Goal: Task Accomplishment & Management: Complete application form

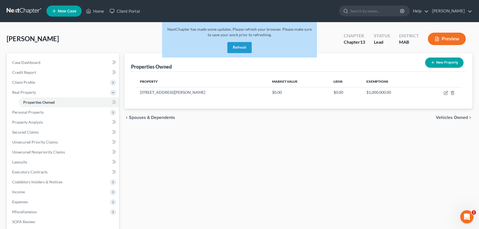
click at [240, 48] on button "Refresh" at bounding box center [239, 47] width 24 height 11
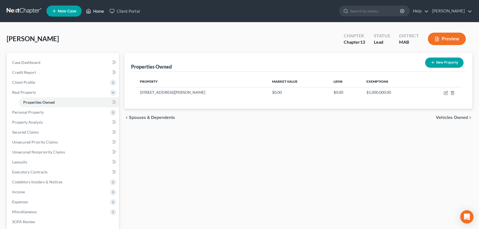
click at [95, 11] on link "Home" at bounding box center [94, 11] width 23 height 10
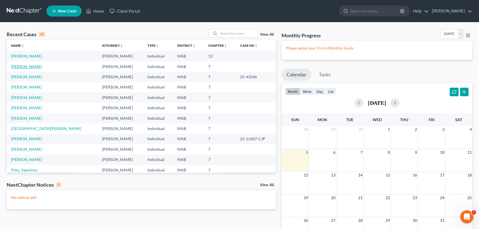
click at [20, 67] on link "[PERSON_NAME]" at bounding box center [26, 66] width 31 height 5
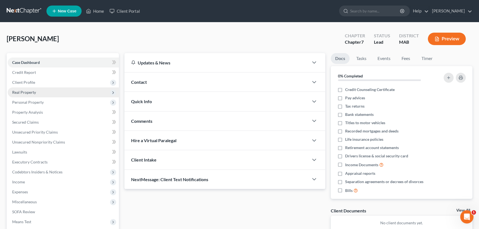
click at [20, 91] on span "Real Property" at bounding box center [24, 92] width 24 height 5
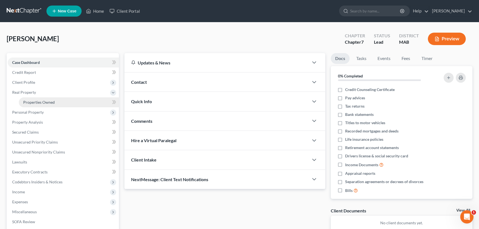
click at [25, 102] on span "Properties Owned" at bounding box center [39, 102] width 32 height 5
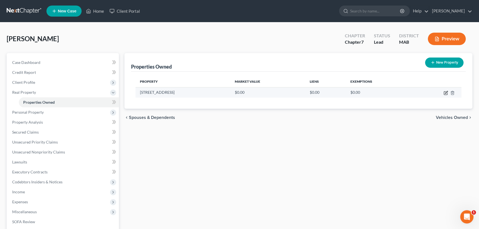
click at [445, 91] on icon "button" at bounding box center [445, 93] width 4 height 4
select select "22"
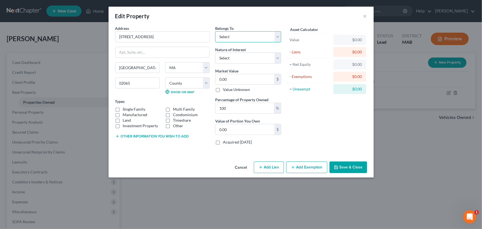
drag, startPoint x: 275, startPoint y: 39, endPoint x: 276, endPoint y: 36, distance: 3.1
click at [276, 36] on select "Select Debtor 1 Only Debtor 2 Only Debtor 1 And Debtor 2 Only At Least One Of T…" at bounding box center [248, 36] width 66 height 11
select select "3"
click at [215, 31] on select "Select Debtor 1 Only Debtor 2 Only Debtor 1 And Debtor 2 Only At Least One Of T…" at bounding box center [248, 36] width 66 height 11
click at [62, 1] on div "Edit Property × Address * [GEOGRAPHIC_DATA] [GEOGRAPHIC_DATA] [US_STATE][GEOGRA…" at bounding box center [241, 114] width 482 height 229
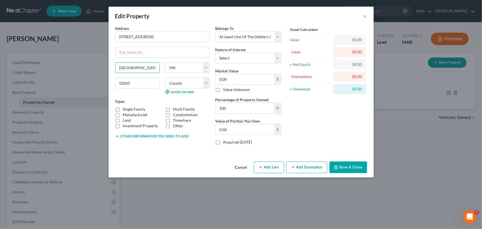
drag, startPoint x: 148, startPoint y: 67, endPoint x: 111, endPoint y: 66, distance: 36.5
drag, startPoint x: 129, startPoint y: 84, endPoint x: 133, endPoint y: 84, distance: 4.4
click at [133, 84] on input "02065" at bounding box center [137, 82] width 45 height 11
type input "02066"
click at [123, 109] on label "Single Family" at bounding box center [134, 109] width 23 height 6
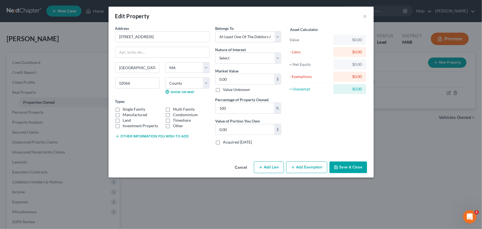
click at [125, 109] on input "Single Family" at bounding box center [127, 108] width 4 height 4
checkbox input "true"
type input "Scituate"
click at [297, 166] on button "Add Exemption" at bounding box center [306, 167] width 41 height 12
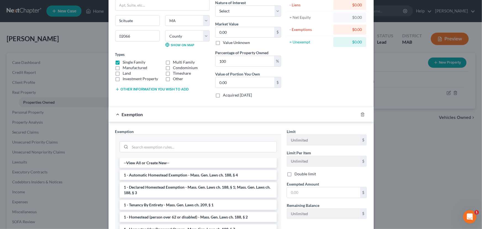
scroll to position [51, 0]
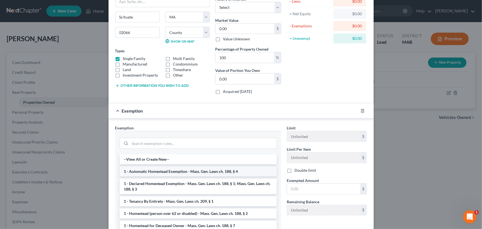
click at [216, 171] on li "1 - Automatic Homestead Exemption - Mass. Gen. Laws ch. 188, § 4" at bounding box center [198, 171] width 157 height 10
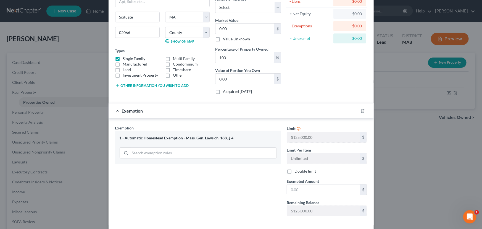
scroll to position [77, 0]
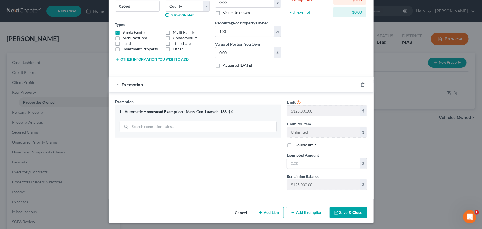
click at [352, 210] on button "Save & Close" at bounding box center [349, 213] width 38 height 12
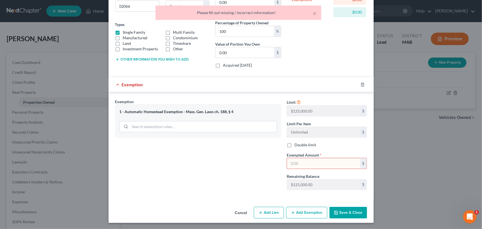
click at [302, 163] on input "text" at bounding box center [323, 163] width 73 height 11
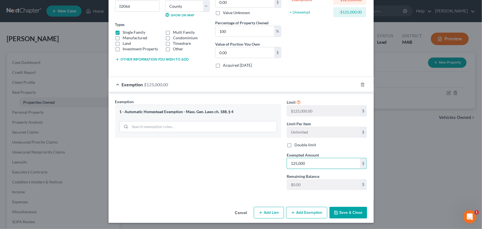
type input "125,000"
click at [346, 207] on button "Save & Close" at bounding box center [349, 213] width 38 height 12
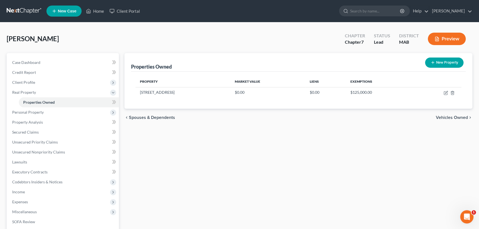
drag, startPoint x: 346, startPoint y: 212, endPoint x: 249, endPoint y: 232, distance: 99.5
click at [249, 229] on html "Home New Case Client Portal [PERSON_NAME] [EMAIL_ADDRESS][DOMAIN_NAME] My Accou…" at bounding box center [239, 152] width 479 height 304
click at [25, 132] on span "Secured Claims" at bounding box center [25, 132] width 27 height 5
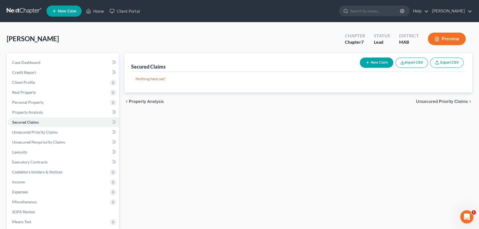
click at [374, 60] on button "New Claim" at bounding box center [376, 63] width 33 height 10
select select "0"
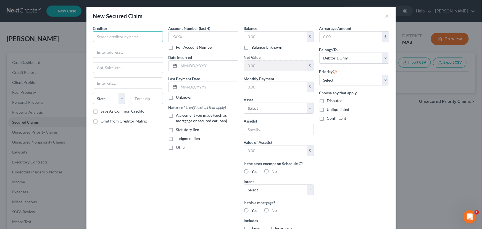
click at [119, 36] on input "text" at bounding box center [128, 36] width 70 height 11
click at [134, 37] on input "Independent Electic SUpply Corp" at bounding box center [128, 36] width 70 height 11
type input "Independent Electic Supply Corp"
click at [108, 50] on input "text" at bounding box center [127, 52] width 69 height 11
click at [112, 49] on input "text" at bounding box center [127, 52] width 69 height 11
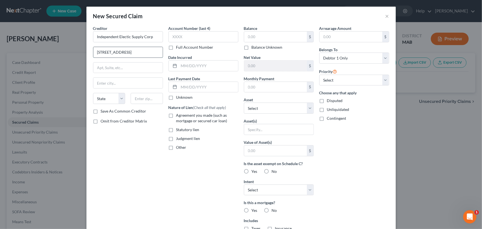
type input "[STREET_ADDRESS]"
type input "Somerville"
select select "22"
click at [135, 94] on input "text" at bounding box center [147, 98] width 32 height 11
type input "02143"
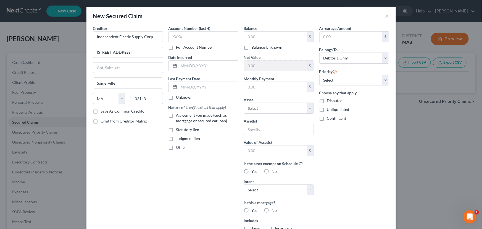
click at [327, 102] on label "Disputed" at bounding box center [335, 101] width 16 height 6
click at [330, 101] on input "Disputed" at bounding box center [332, 100] width 4 height 4
checkbox input "true"
click at [176, 138] on label "Judgment lien" at bounding box center [188, 139] width 24 height 6
click at [179, 138] on input "Judgment lien" at bounding box center [181, 138] width 4 height 4
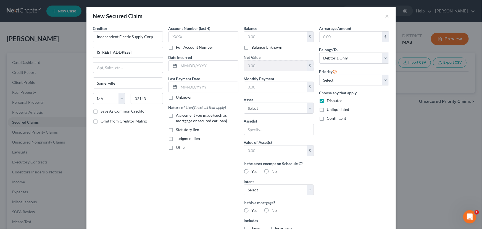
checkbox input "true"
click at [307, 106] on select "Select Other Multiple Assets [STREET_ADDRESS] - $0.0" at bounding box center [279, 108] width 70 height 11
select select "2"
click at [244, 103] on select "Select Other Multiple Assets [STREET_ADDRESS] - $0.0" at bounding box center [279, 108] width 70 height 11
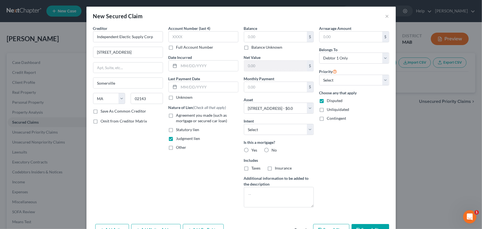
click at [272, 150] on label "No" at bounding box center [274, 150] width 5 height 6
click at [274, 150] on input "No" at bounding box center [276, 149] width 4 height 4
radio input "true"
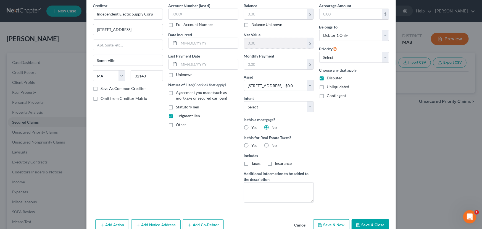
scroll to position [35, 0]
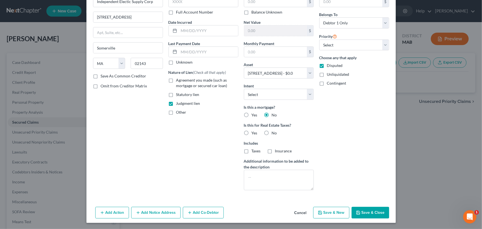
click at [192, 215] on button "Add Co-Debtor" at bounding box center [203, 213] width 41 height 12
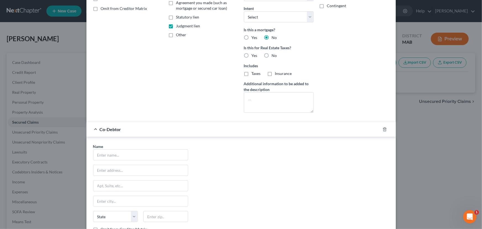
scroll to position [116, 0]
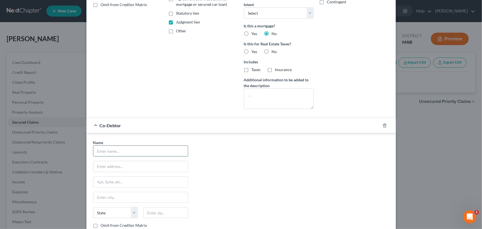
click at [113, 151] on input "text" at bounding box center [140, 151] width 95 height 11
type input "[PERSON_NAME] Communications, Inc."
click at [105, 168] on input "text" at bounding box center [140, 166] width 95 height 11
click at [98, 166] on input "text" at bounding box center [140, 166] width 95 height 11
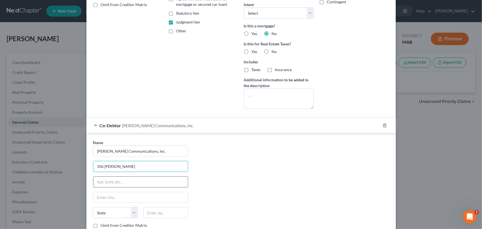
type input "[STREET_ADDRESS][PERSON_NAME]"
click at [99, 180] on input "text" at bounding box center [140, 182] width 95 height 11
click at [99, 197] on input "text" at bounding box center [140, 197] width 95 height 11
click at [107, 183] on input "Suite 3" at bounding box center [140, 182] width 95 height 11
type input "Suite 1"
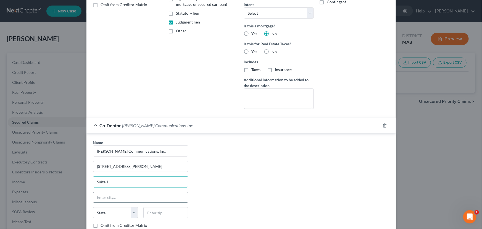
click at [100, 195] on input "text" at bounding box center [140, 197] width 95 height 11
type input "Weymouth"
click at [113, 213] on select "State [US_STATE] AK AR AZ CA CO CT DE DC [GEOGRAPHIC_DATA] [GEOGRAPHIC_DATA] GU…" at bounding box center [115, 212] width 45 height 11
select select "22"
click at [93, 207] on select "State [US_STATE] AK AR AZ CA CO CT DE DC [GEOGRAPHIC_DATA] [GEOGRAPHIC_DATA] GU…" at bounding box center [115, 212] width 45 height 11
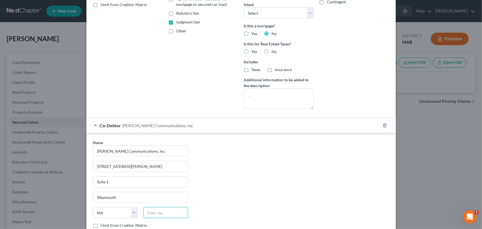
click at [147, 215] on input "text" at bounding box center [165, 212] width 45 height 11
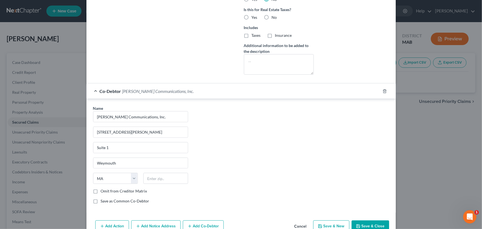
scroll to position [164, 0]
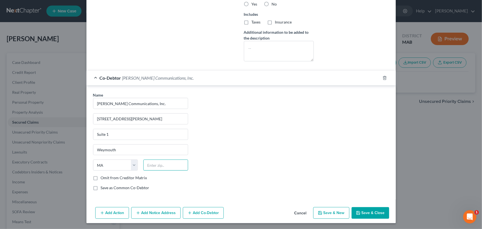
click at [153, 168] on input "text" at bounding box center [165, 165] width 45 height 11
type input "02188"
click at [101, 185] on label "Save as Common Co-Debtor" at bounding box center [125, 188] width 49 height 6
click at [103, 185] on input "Save as Common Co-Debtor" at bounding box center [105, 187] width 4 height 4
checkbox input "true"
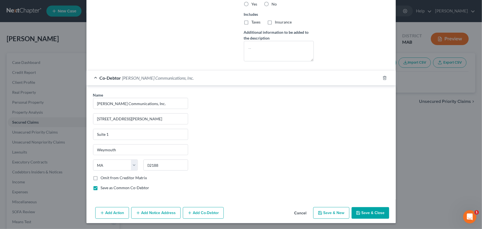
click at [193, 211] on button "Add Co-Debtor" at bounding box center [203, 213] width 41 height 12
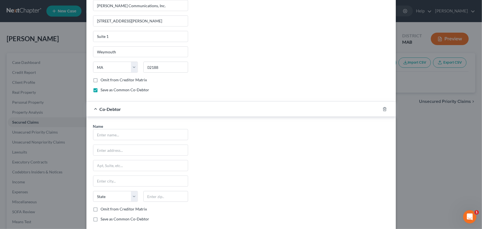
scroll to position [262, 0]
click at [109, 132] on input "text" at bounding box center [140, 134] width 95 height 11
click at [116, 134] on input "[PERSON_NAME] Ele trical" at bounding box center [140, 134] width 95 height 11
click at [137, 132] on input "[PERSON_NAME] Electrical" at bounding box center [140, 134] width 95 height 11
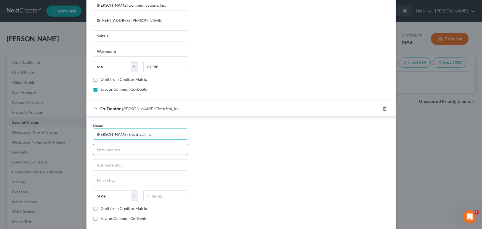
type input "[PERSON_NAME] Electrical, Inc."
click at [114, 148] on input "text" at bounding box center [140, 149] width 95 height 11
type input "[STREET_ADDRESS][PERSON_NAME]"
click at [105, 164] on input "text" at bounding box center [140, 165] width 95 height 11
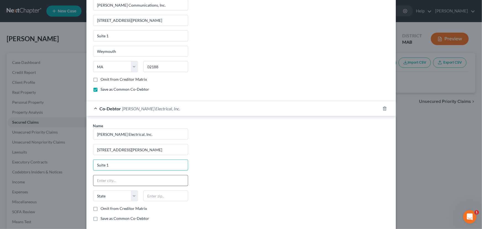
type input "Suite 1"
click at [102, 181] on input "text" at bounding box center [140, 180] width 95 height 11
type input "Weymouth"
click at [101, 192] on select "State [US_STATE] AK AR AZ CA CO CT DE DC [GEOGRAPHIC_DATA] [GEOGRAPHIC_DATA] GU…" at bounding box center [115, 195] width 45 height 11
select select "22"
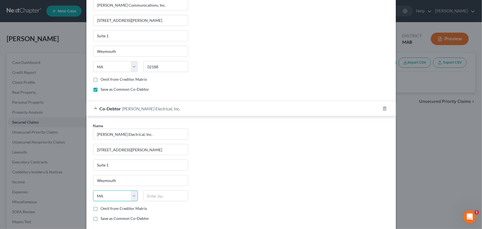
click at [93, 190] on select "State [US_STATE] AK AR AZ CA CO CT DE DC [GEOGRAPHIC_DATA] [GEOGRAPHIC_DATA] GU…" at bounding box center [115, 195] width 45 height 11
click at [149, 194] on input "text" at bounding box center [165, 195] width 45 height 11
click at [151, 193] on input "text" at bounding box center [165, 195] width 45 height 11
type input "02188"
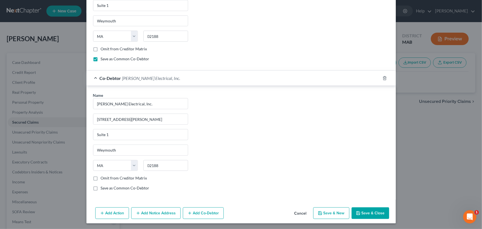
click at [139, 211] on icon "button" at bounding box center [138, 213] width 4 height 4
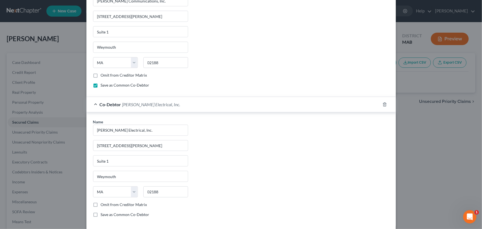
scroll to position [412, 0]
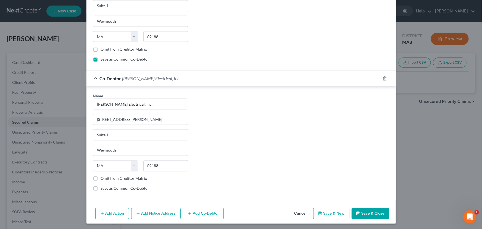
click at [101, 187] on label "Save as Common Co-Debtor" at bounding box center [125, 189] width 49 height 6
click at [103, 187] on input "Save as Common Co-Debtor" at bounding box center [105, 188] width 4 height 4
checkbox input "true"
click at [150, 212] on button "Add Notice Address" at bounding box center [155, 214] width 49 height 12
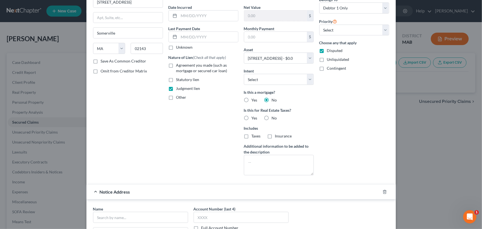
scroll to position [531, 0]
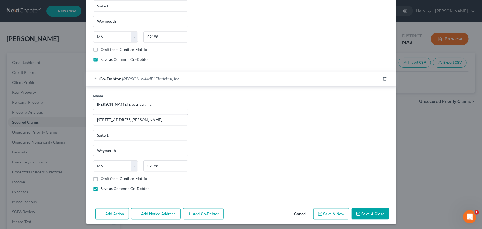
click at [362, 212] on button "Save & Close" at bounding box center [371, 214] width 38 height 12
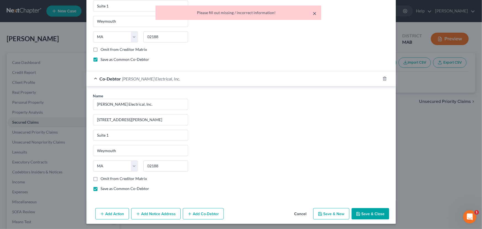
click at [314, 11] on button "×" at bounding box center [315, 13] width 4 height 7
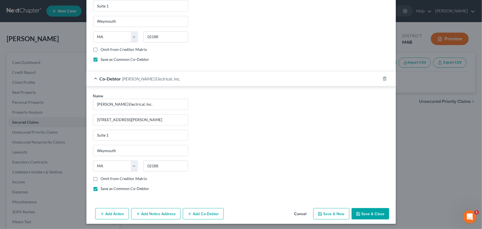
click at [224, 16] on div "Name * [PERSON_NAME] Communications, Inc. [STREET_ADDRESS][GEOGRAPHIC_DATA][PER…" at bounding box center [241, 15] width 302 height 103
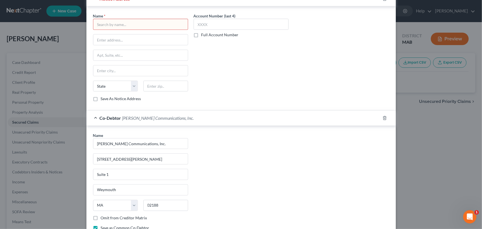
scroll to position [351, 0]
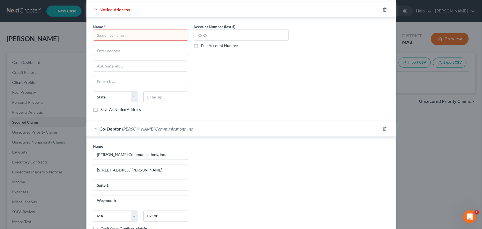
click at [120, 36] on input "text" at bounding box center [140, 35] width 95 height 11
click at [103, 35] on input "text" at bounding box center [140, 35] width 95 height 11
type input "[PERSON_NAME]"
click at [102, 50] on input "text" at bounding box center [140, 50] width 95 height 11
click at [99, 51] on input "text" at bounding box center [140, 50] width 95 height 11
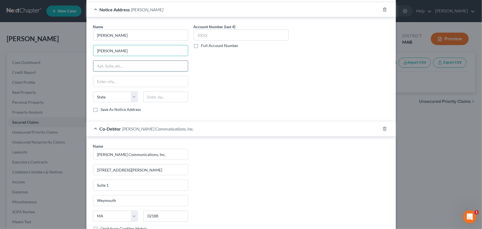
click at [100, 66] on input "text" at bounding box center [140, 66] width 95 height 11
drag, startPoint x: 121, startPoint y: 48, endPoint x: 136, endPoint y: 41, distance: 16.0
click at [136, 41] on div "Name * [PERSON_NAME] [PERSON_NAME] State [US_STATE] AK AR AZ CA CO CT DE DC [GE…" at bounding box center [140, 68] width 95 height 88
click at [109, 53] on input "[PERSON_NAME]" at bounding box center [140, 50] width 95 height 11
type input "[PERSON_NAME] LLC"
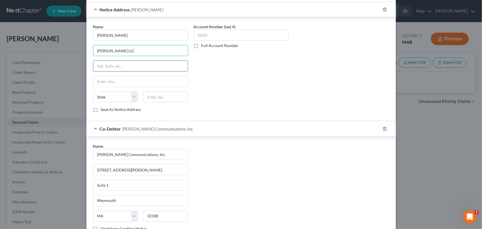
click at [108, 64] on input "text" at bounding box center [140, 66] width 95 height 11
type input "[STREET_ADDRESS]"
click at [143, 94] on input "text" at bounding box center [165, 97] width 45 height 11
type input "02109"
type input "[GEOGRAPHIC_DATA]"
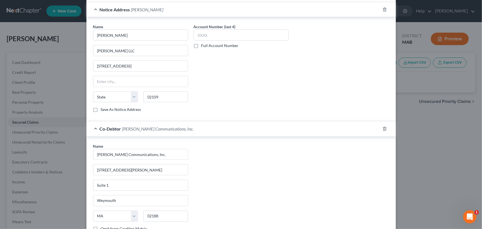
select select "22"
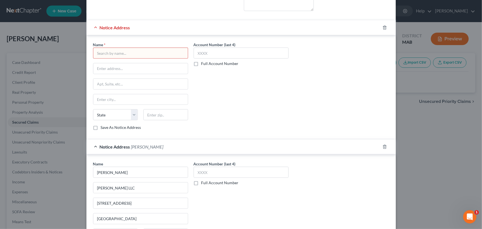
scroll to position [211, 0]
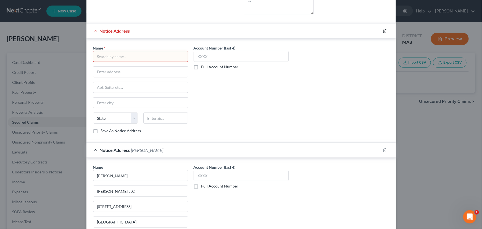
click at [383, 30] on icon "button" at bounding box center [385, 31] width 4 height 4
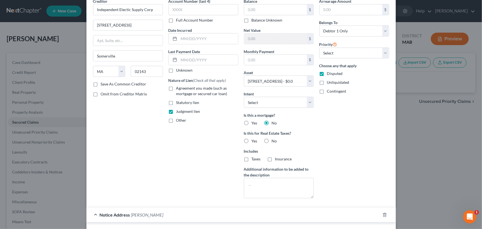
scroll to position [0, 0]
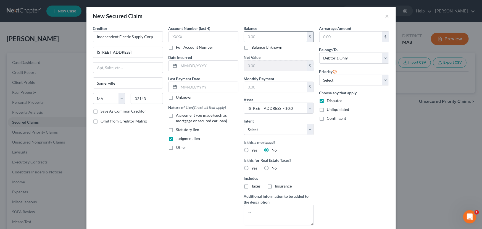
click at [244, 35] on input "text" at bounding box center [275, 37] width 63 height 11
type input "160,000.00"
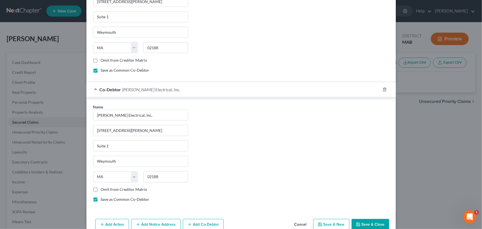
scroll to position [412, 0]
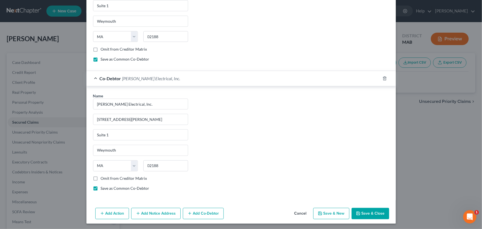
click at [104, 210] on button "Add Action" at bounding box center [112, 214] width 34 height 12
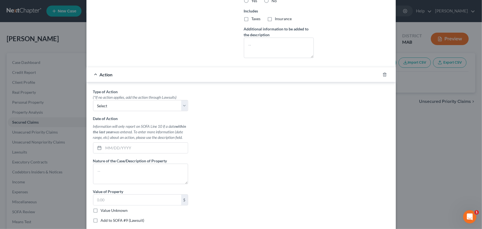
scroll to position [164, 0]
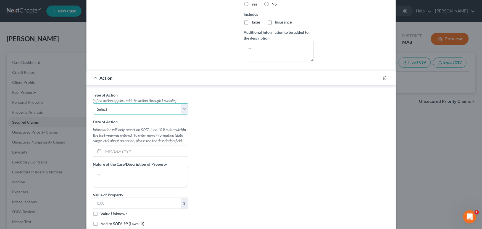
click at [180, 109] on select "Select Repossession Garnishment Foreclosure Personal Injury Attached, Seized, O…" at bounding box center [140, 108] width 95 height 11
select select "4"
click at [93, 103] on select "Select Repossession Garnishment Foreclosure Personal Injury Attached, Seized, O…" at bounding box center [140, 108] width 95 height 11
click at [106, 150] on input "text" at bounding box center [146, 151] width 84 height 11
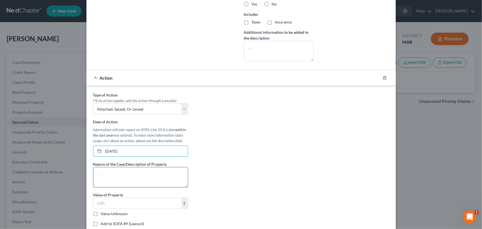
type input "[DATE]"
click at [103, 169] on textarea at bounding box center [140, 177] width 95 height 20
click at [159, 172] on textarea "Reach and Apply, 150 Woodland" at bounding box center [140, 177] width 95 height 20
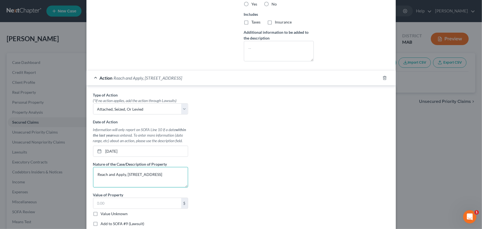
type textarea "Reach and Apply, [STREET_ADDRESS]"
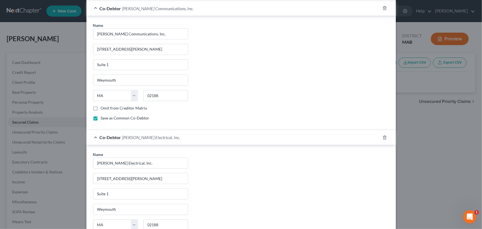
scroll to position [576, 0]
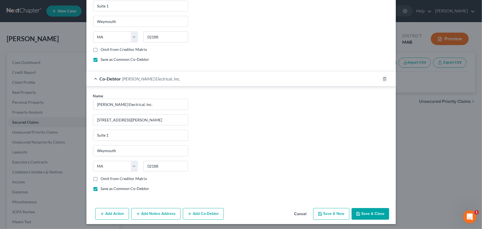
click at [366, 211] on button "Save & Close" at bounding box center [371, 214] width 38 height 12
select select
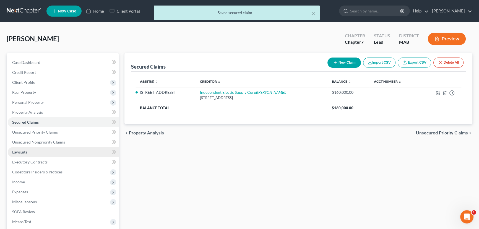
click at [21, 153] on span "Lawsuits" at bounding box center [19, 152] width 15 height 5
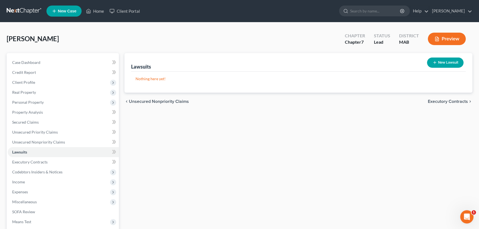
click at [439, 61] on button "New Lawsuit" at bounding box center [445, 63] width 36 height 10
select select "0"
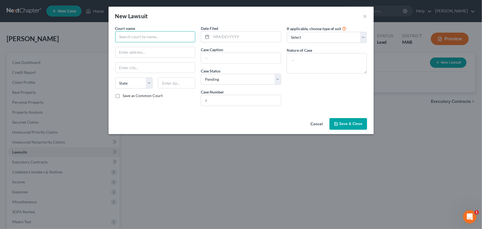
click at [128, 35] on input "text" at bounding box center [155, 36] width 80 height 11
click at [137, 36] on input "Suffolk S" at bounding box center [155, 36] width 80 height 11
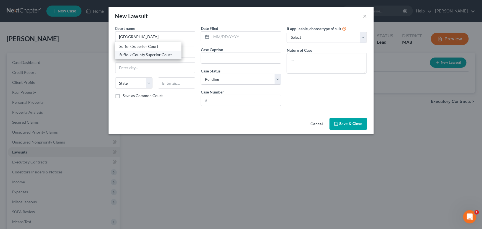
click at [135, 54] on div "Suffolk County Superior Court" at bounding box center [149, 55] width 58 height 6
type input "Suffolk County Superior Court"
type input "[STREET_ADDRESS]"
type input "[GEOGRAPHIC_DATA]"
select select "22"
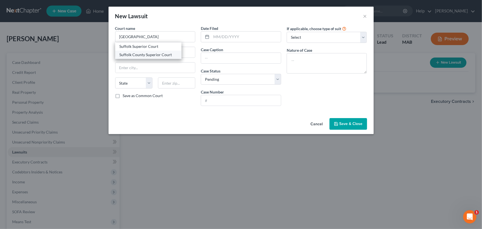
type input "02108"
click at [214, 35] on input "text" at bounding box center [246, 37] width 70 height 11
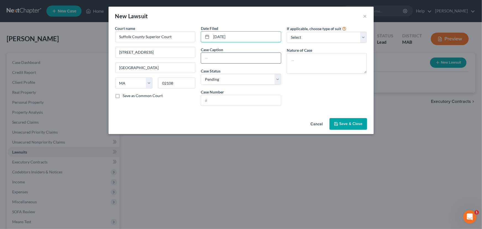
type input "[DATE]"
click at [204, 55] on input "text" at bounding box center [241, 58] width 80 height 11
click at [266, 58] on input "Independent Electric Supply Corp. v [PERSON_NAME] Electrical, Inc. and Eastern …" at bounding box center [241, 58] width 80 height 11
click at [239, 58] on input "Independent Electric Supply Corp. v [PERSON_NAME] Electrical, Inc." at bounding box center [241, 58] width 80 height 11
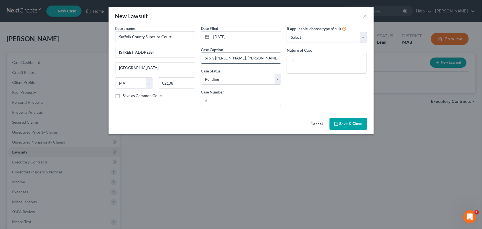
scroll to position [0, 61]
click at [278, 58] on input "Independent Electric Supply Corp. v [PERSON_NAME], [PERSON_NAME] Electrical, In…" at bounding box center [241, 58] width 80 height 11
type input "Independent Electric Supply Corp. v [PERSON_NAME], [PERSON_NAME] Electrical, In…"
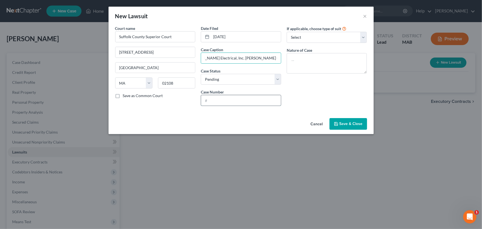
scroll to position [0, 0]
click at [214, 102] on input "text" at bounding box center [241, 100] width 80 height 11
type input "2584CV00490"
click at [362, 35] on select "Select Repossession Garnishment Foreclosure Attached, Seized, Or Levied Other" at bounding box center [327, 37] width 80 height 11
select select "3"
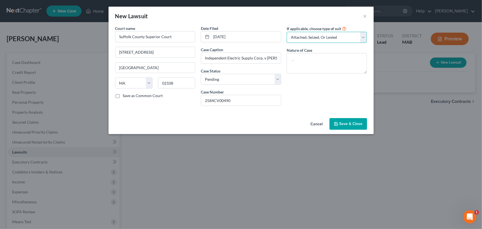
click at [287, 32] on select "Select Repossession Garnishment Foreclosure Attached, Seized, Or Levied Other" at bounding box center [327, 37] width 80 height 11
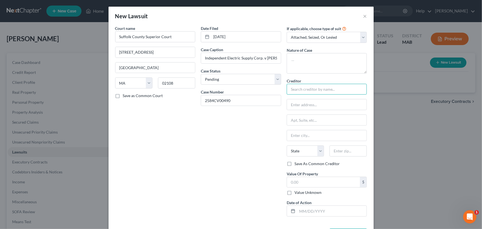
click at [305, 89] on input "text" at bounding box center [327, 89] width 80 height 11
type input "Independent Electrical Supply, Inc."
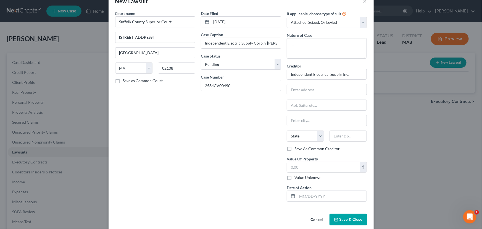
scroll to position [22, 0]
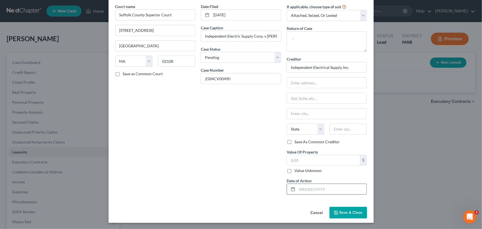
click at [299, 186] on input "text" at bounding box center [332, 189] width 70 height 11
click at [297, 187] on input "text" at bounding box center [332, 189] width 70 height 11
type input "[DATE]"
click at [345, 213] on span "Save & Close" at bounding box center [351, 212] width 23 height 5
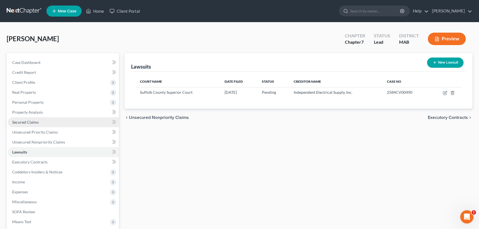
click at [24, 124] on span "Secured Claims" at bounding box center [25, 122] width 27 height 5
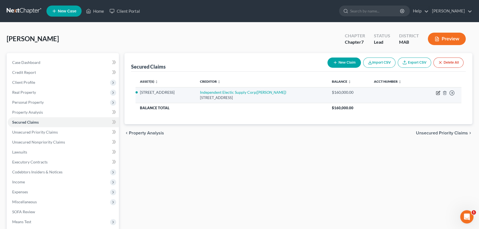
click at [438, 93] on icon "button" at bounding box center [438, 93] width 4 height 4
select select "22"
select select "2"
select select "0"
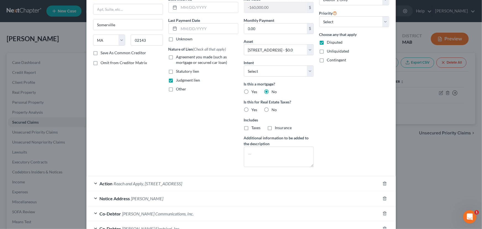
scroll to position [59, 0]
click at [382, 179] on div at bounding box center [388, 182] width 15 height 9
click at [383, 182] on icon "button" at bounding box center [385, 183] width 4 height 4
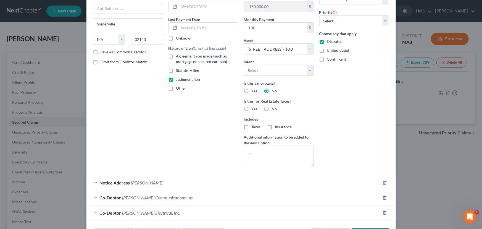
click at [101, 52] on label "Save As Common Creditor" at bounding box center [124, 52] width 46 height 6
click at [103, 52] on input "Save As Common Creditor" at bounding box center [105, 51] width 4 height 4
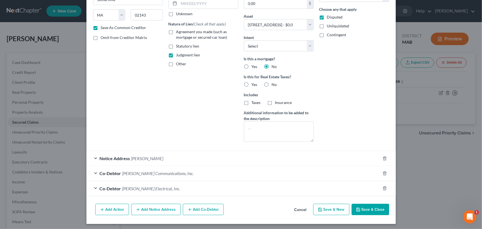
scroll to position [85, 0]
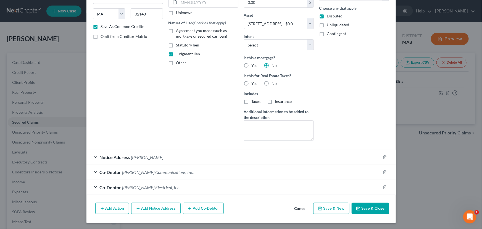
click at [362, 205] on button "Save & Close" at bounding box center [371, 209] width 38 height 12
checkbox input "false"
select select
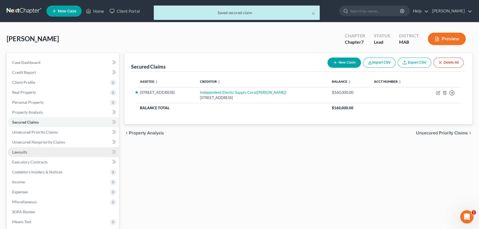
click at [19, 154] on span "Lawsuits" at bounding box center [19, 152] width 15 height 5
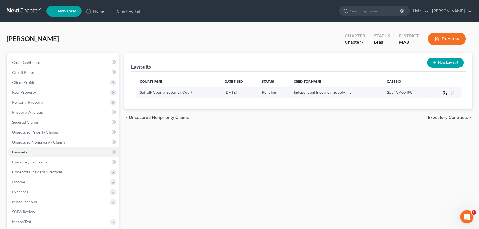
click at [445, 91] on icon "button" at bounding box center [445, 93] width 4 height 4
select select "22"
select select "0"
select select "3"
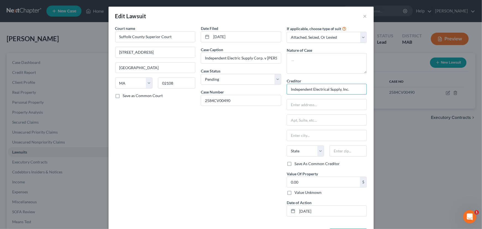
click at [352, 89] on input "Independent Electrical Supply, Inc." at bounding box center [327, 89] width 80 height 11
click at [336, 100] on div "Independent Electic Supply Corp" at bounding box center [320, 99] width 58 height 6
type input "Independent Electic Supply Corp"
type input "[STREET_ADDRESS]"
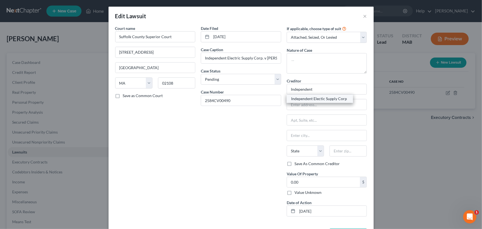
type input "Somerville"
select select "22"
type input "02143"
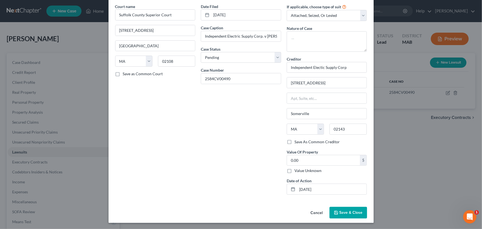
click at [353, 211] on span "Save & Close" at bounding box center [351, 212] width 23 height 5
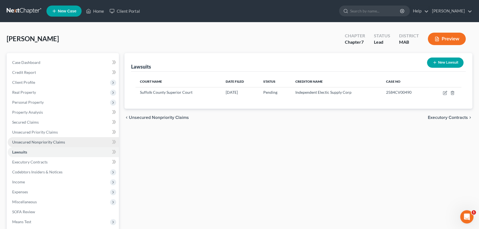
click at [48, 140] on span "Unsecured Nonpriority Claims" at bounding box center [38, 142] width 53 height 5
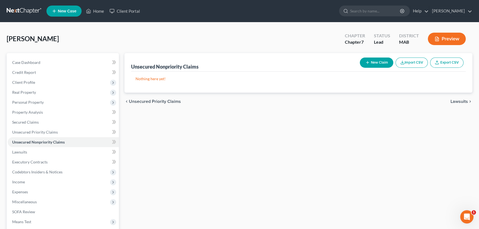
click at [379, 60] on button "New Claim" at bounding box center [376, 63] width 33 height 10
select select "0"
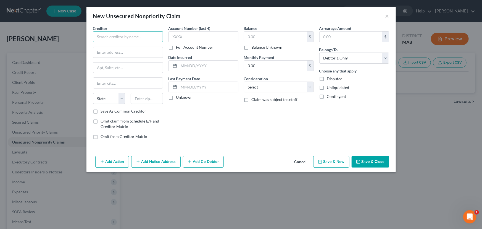
click at [102, 34] on input "text" at bounding box center [128, 36] width 70 height 11
type input "[PERSON_NAME] and [PERSON_NAME],"
click at [107, 51] on input "text" at bounding box center [127, 52] width 69 height 11
type input "[STREET_ADDRESS]"
click at [99, 80] on input "text" at bounding box center [127, 83] width 69 height 11
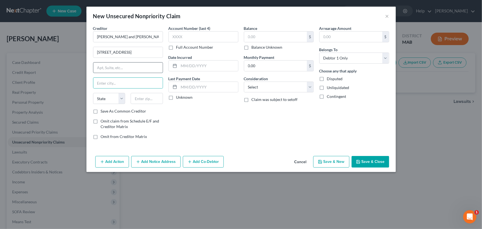
click at [104, 68] on input "text" at bounding box center [127, 67] width 69 height 11
type input "Suite 201"
type input "02109"
type input "[GEOGRAPHIC_DATA]"
select select "22"
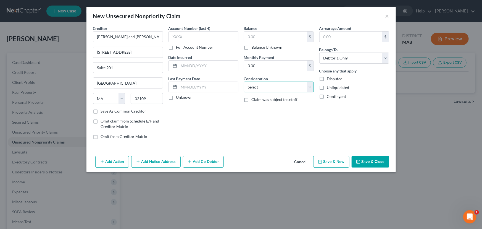
click at [311, 88] on select "Select Cable / Satellite Services Collection Agency Credit Card Debt Debt Couns…" at bounding box center [279, 87] width 70 height 11
select select "14"
click at [244, 82] on select "Select Cable / Satellite Services Collection Agency Credit Card Debt Debt Couns…" at bounding box center [279, 87] width 70 height 11
click at [250, 107] on input "text" at bounding box center [278, 108] width 69 height 11
click at [250, 108] on input "Sttorney" at bounding box center [278, 108] width 69 height 11
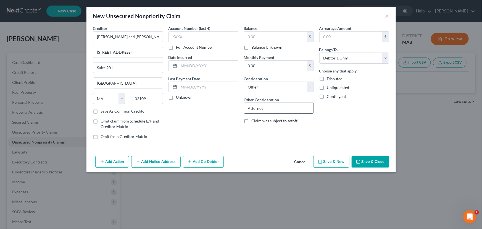
click at [267, 111] on input "Attorney" at bounding box center [278, 108] width 69 height 11
type input "Attorney fees"
click at [378, 160] on button "Save & Close" at bounding box center [371, 162] width 38 height 12
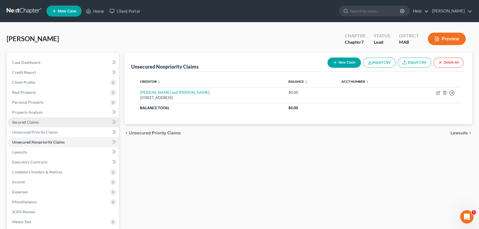
click at [32, 122] on span "Secured Claims" at bounding box center [25, 122] width 27 height 5
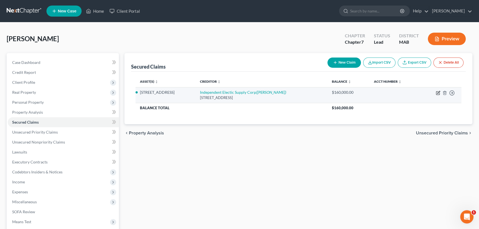
drag, startPoint x: 437, startPoint y: 90, endPoint x: 438, endPoint y: 93, distance: 2.8
click at [438, 93] on icon "button" at bounding box center [438, 93] width 4 height 4
select select "22"
select select "2"
select select "0"
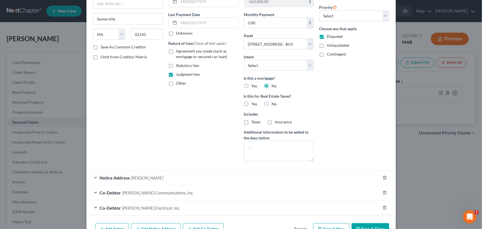
scroll to position [85, 0]
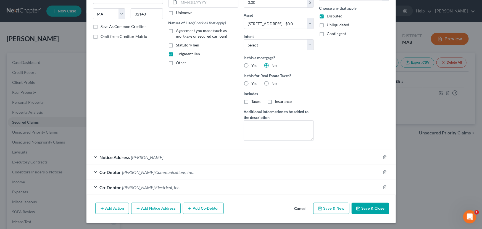
click at [370, 211] on button "Save & Close" at bounding box center [371, 209] width 38 height 12
select select
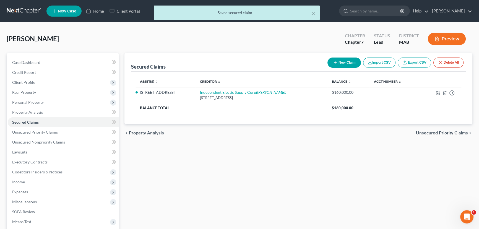
click at [348, 62] on button "New Claim" at bounding box center [343, 63] width 33 height 10
select select "0"
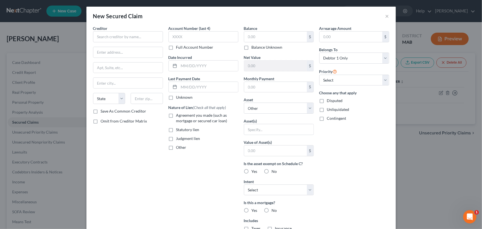
click at [176, 147] on label "Other" at bounding box center [181, 148] width 10 height 6
click at [179, 147] on input "Other" at bounding box center [181, 147] width 4 height 4
checkbox input "true"
click at [173, 161] on input "text" at bounding box center [203, 160] width 69 height 11
type input "IRS LIen"
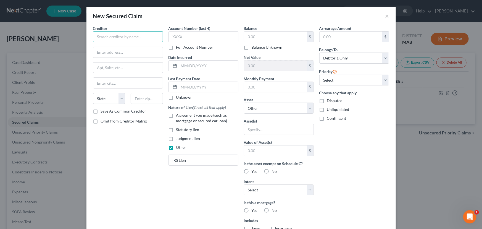
click at [136, 36] on input "text" at bounding box center [128, 36] width 70 height 11
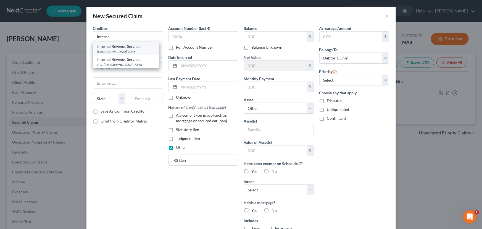
click at [131, 49] on div "[GEOGRAPHIC_DATA]-7346" at bounding box center [127, 51] width 58 height 5
type input "Internal Revenue Service"
type input "PO Box 7346"
type input "[GEOGRAPHIC_DATA]"
select select "39"
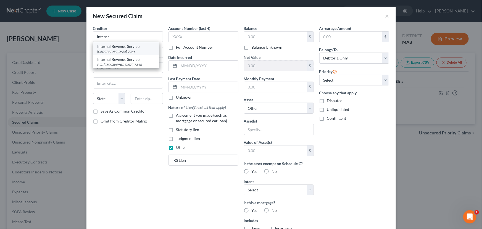
type input "19101-7346"
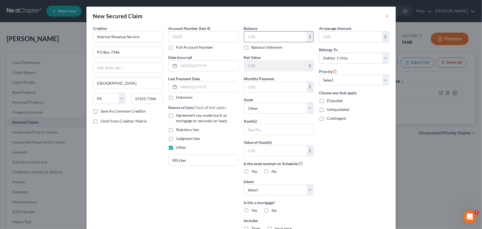
click at [247, 36] on input "text" at bounding box center [275, 37] width 63 height 11
type input "110,241.47"
click at [181, 62] on input "text" at bounding box center [208, 66] width 59 height 11
type input "[DATE]"
click at [307, 106] on select "Select Other Multiple Assets [STREET_ADDRESS] - $0.0" at bounding box center [279, 108] width 70 height 11
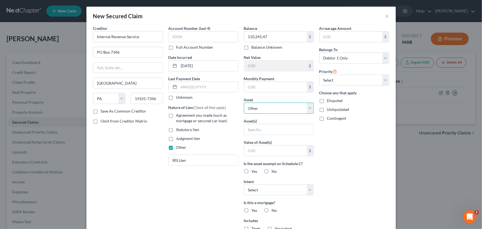
select select "1"
click at [244, 103] on select "Select Other Multiple Assets [STREET_ADDRESS] - $0.0" at bounding box center [279, 108] width 70 height 11
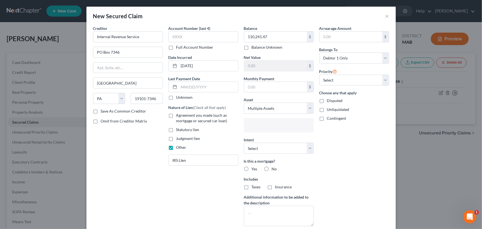
click at [258, 124] on input "text" at bounding box center [278, 126] width 62 height 8
select select "2861424"
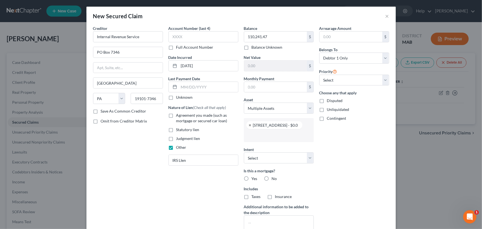
click at [272, 178] on label "No" at bounding box center [274, 179] width 5 height 6
click at [274, 178] on input "No" at bounding box center [276, 178] width 4 height 4
radio input "true"
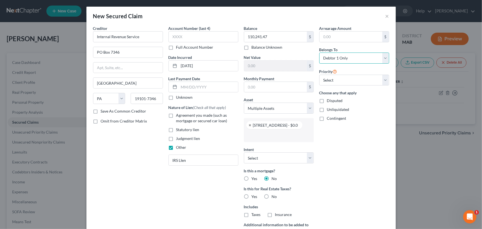
click at [385, 55] on select "Select Debtor 1 Only Debtor 2 Only Debtor 1 And Debtor 2 Only At Least One Of T…" at bounding box center [355, 58] width 70 height 11
select select "3"
click at [320, 53] on select "Select Debtor 1 Only Debtor 2 Only Debtor 1 And Debtor 2 Only At Least One Of T…" at bounding box center [355, 58] width 70 height 11
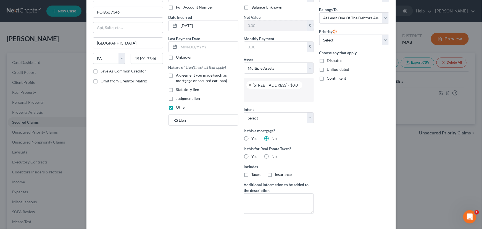
scroll to position [64, 0]
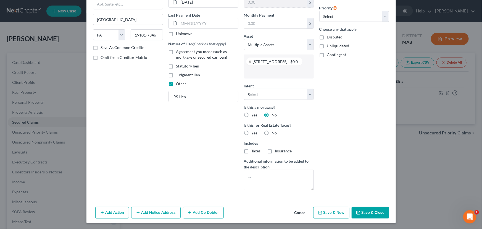
click at [188, 210] on icon "button" at bounding box center [190, 212] width 4 height 4
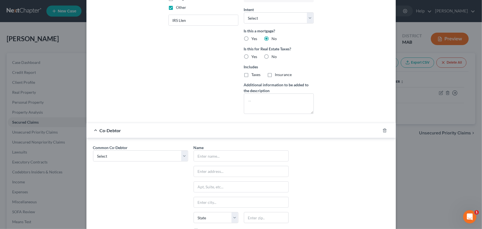
scroll to position [141, 0]
click at [199, 153] on input "text" at bounding box center [241, 155] width 95 height 11
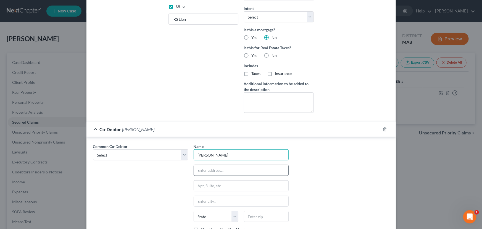
type input "[PERSON_NAME]"
click at [206, 167] on input "text" at bounding box center [241, 170] width 95 height 11
click at [201, 168] on input "text" at bounding box center [241, 170] width 95 height 11
type input "!"
type input "[STREET_ADDRESS]"
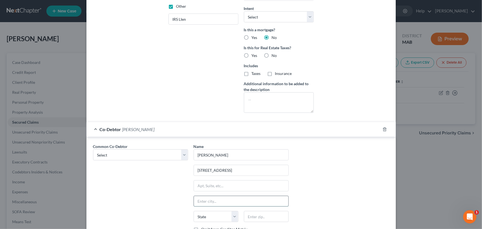
click at [200, 202] on input "text" at bounding box center [241, 201] width 95 height 11
type input "Scituate"
select select "22"
click at [183, 153] on select "Select [PERSON_NAME] Communications, Inc. [PERSON_NAME] Electrical, Inc." at bounding box center [140, 154] width 95 height 11
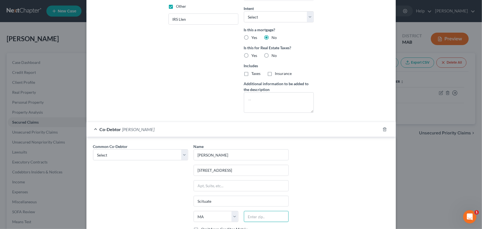
click at [254, 217] on input "text" at bounding box center [266, 216] width 45 height 11
type input "02066"
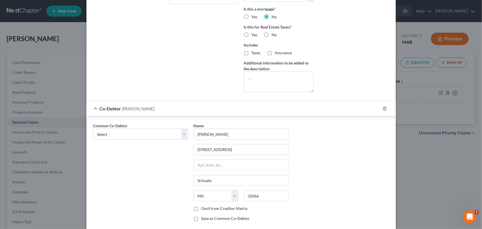
scroll to position [192, 0]
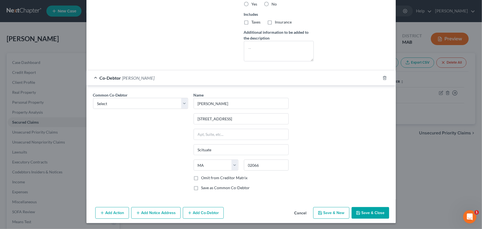
click at [202, 185] on label "Save as Common Co-Debtor" at bounding box center [226, 188] width 49 height 6
click at [204, 185] on input "Save as Common Co-Debtor" at bounding box center [206, 187] width 4 height 4
checkbox input "true"
click at [367, 213] on button "Save & Close" at bounding box center [371, 213] width 38 height 12
select select
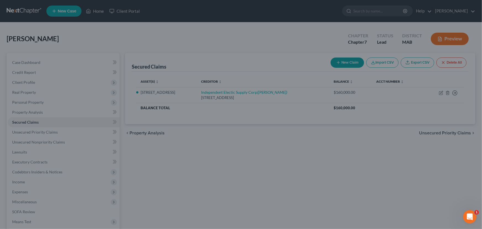
scroll to position [164, 0]
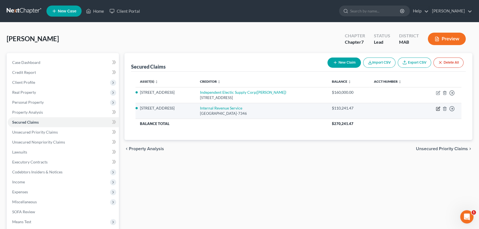
click at [437, 109] on icon "button" at bounding box center [438, 108] width 4 height 4
select select "39"
select select "3"
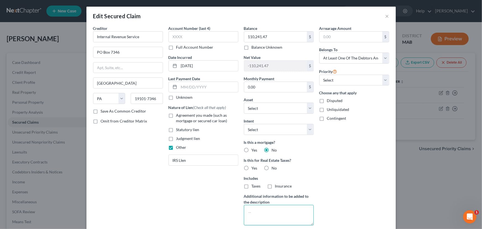
click at [247, 208] on textarea at bounding box center [279, 215] width 70 height 20
type textarea "2022 1040"
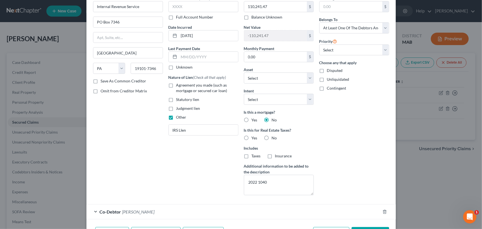
scroll to position [40, 0]
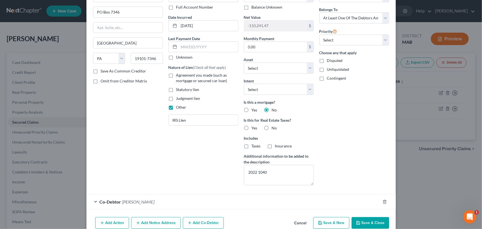
click at [367, 224] on button "Save & Close" at bounding box center [371, 223] width 38 height 12
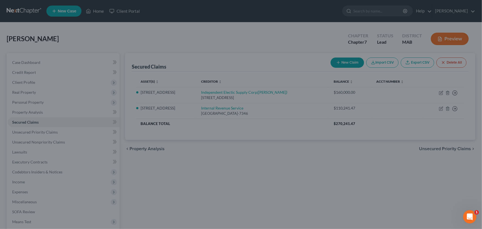
select select "2"
type input "0"
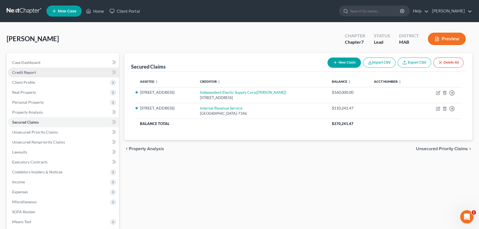
drag, startPoint x: 59, startPoint y: 10, endPoint x: 81, endPoint y: 75, distance: 69.2
click at [81, 75] on div "Home New Case Client Portal [PERSON_NAME] [EMAIL_ADDRESS][DOMAIN_NAME] My Accou…" at bounding box center [239, 147] width 479 height 294
click at [337, 63] on button "New Claim" at bounding box center [343, 63] width 33 height 10
select select "0"
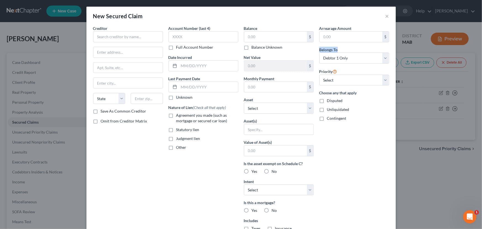
click at [337, 63] on div "Belongs To * Select Debtor 1 Only Debtor 2 Only Debtor 1 And Debtor 2 Only At L…" at bounding box center [355, 55] width 70 height 17
click at [100, 33] on input "text" at bounding box center [128, 36] width 70 height 11
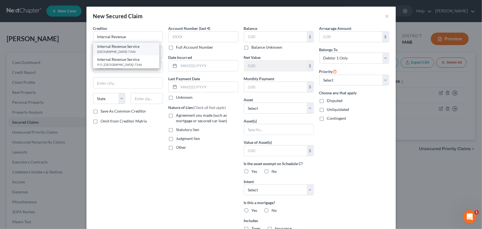
click at [102, 48] on div "Internal Revenue Service" at bounding box center [127, 47] width 58 height 6
type input "Internal Revenue Service"
type input "PO Box 7346"
type input "[GEOGRAPHIC_DATA]"
select select "39"
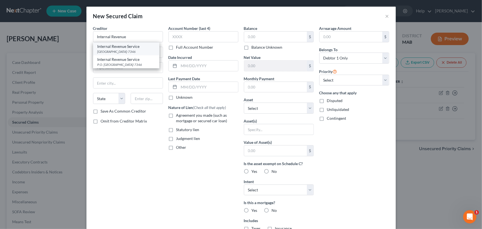
type input "19101-7346"
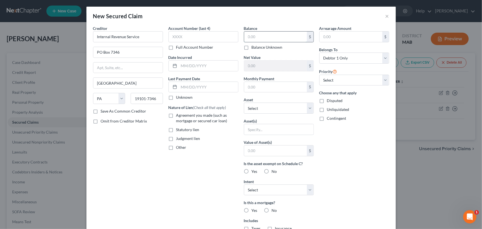
click at [248, 36] on input "text" at bounding box center [275, 37] width 63 height 11
type input "2,029,948.22"
click at [176, 147] on label "Other" at bounding box center [181, 148] width 10 height 6
click at [179, 147] on input "Other" at bounding box center [181, 147] width 4 height 4
checkbox input "true"
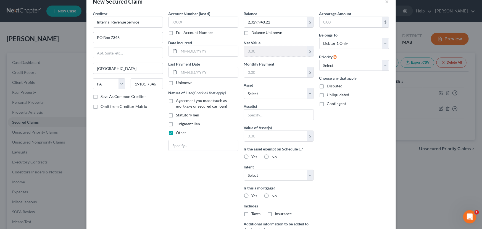
scroll to position [28, 0]
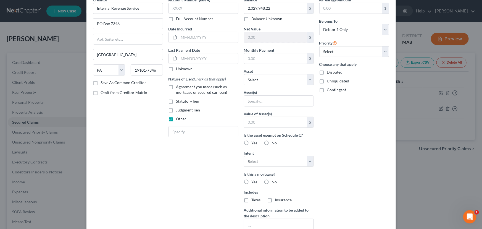
click at [272, 180] on label "No" at bounding box center [274, 182] width 5 height 6
click at [274, 180] on input "No" at bounding box center [276, 181] width 4 height 4
radio input "true"
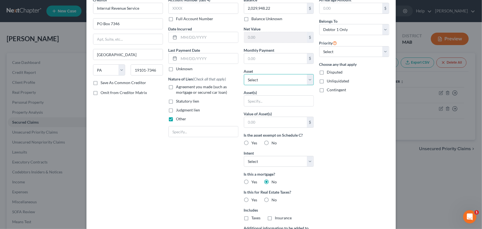
drag, startPoint x: 481, startPoint y: 130, endPoint x: 308, endPoint y: 78, distance: 180.7
click at [308, 78] on select "Select Other Multiple Assets [STREET_ADDRESS] - $0.0" at bounding box center [279, 79] width 70 height 11
select select "1"
click at [244, 74] on select "Select Other Multiple Assets [STREET_ADDRESS] - $0.0" at bounding box center [279, 79] width 70 height 11
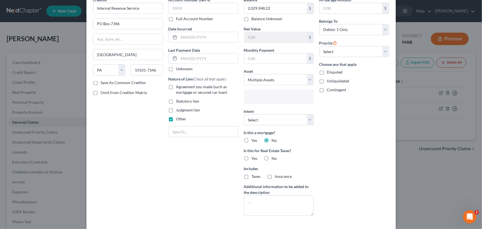
click at [299, 95] on input "text" at bounding box center [278, 97] width 62 height 8
select select "2861424"
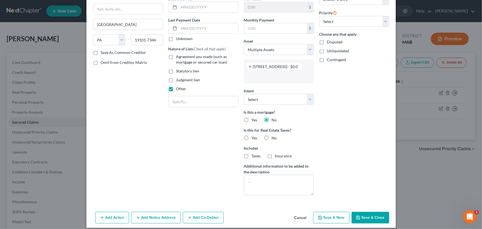
scroll to position [64, 0]
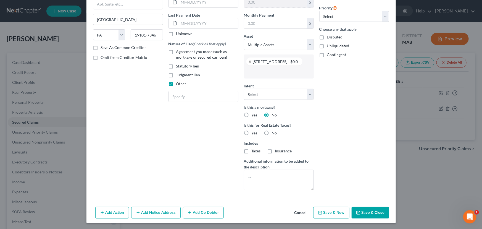
click at [190, 213] on icon "button" at bounding box center [190, 212] width 4 height 4
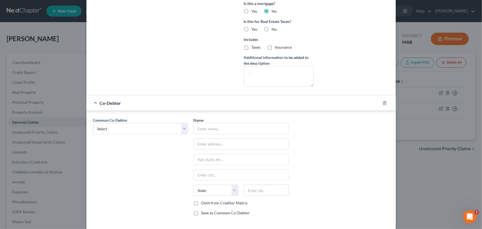
scroll to position [177, 0]
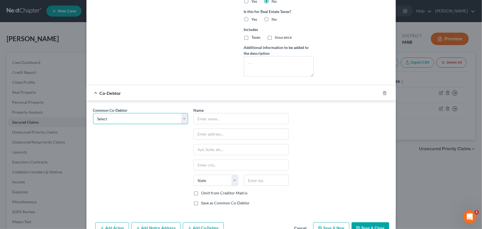
click at [181, 118] on select "Select [PERSON_NAME] Communications, Inc. [PERSON_NAME] Electrical, Inc. [PERSO…" at bounding box center [140, 118] width 95 height 11
select select "0"
click at [93, 113] on select "Select [PERSON_NAME] Communications, Inc. [PERSON_NAME] Electrical, Inc. [PERSO…" at bounding box center [140, 118] width 95 height 11
type input "[PERSON_NAME] Communications, Inc."
type input "[STREET_ADDRESS][PERSON_NAME]"
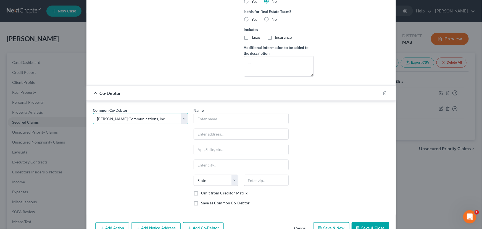
type input "Suite 1"
type input "Weymouth"
select select "22"
type input "02188"
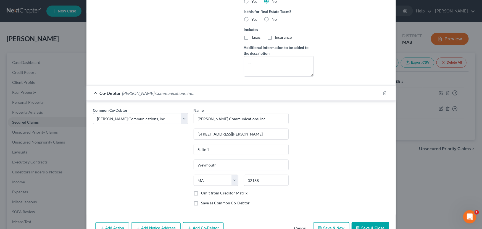
click at [202, 193] on label "Omit from Creditor Matrix" at bounding box center [225, 193] width 46 height 6
click at [204, 193] on input "Omit from Creditor Matrix" at bounding box center [206, 192] width 4 height 4
checkbox input "true"
click at [198, 222] on button "Add Co-Debtor" at bounding box center [203, 228] width 41 height 12
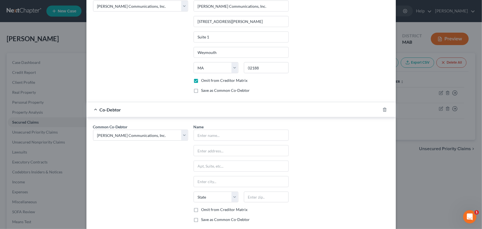
scroll to position [291, 0]
click at [184, 135] on select "Select [PERSON_NAME] Communications, Inc. [PERSON_NAME] Electrical, Inc. [PERSO…" at bounding box center [140, 134] width 95 height 11
select select "1"
click at [93, 129] on select "Select [PERSON_NAME] Communications, Inc. [PERSON_NAME] Electrical, Inc. [PERSO…" at bounding box center [140, 134] width 95 height 11
select select "1"
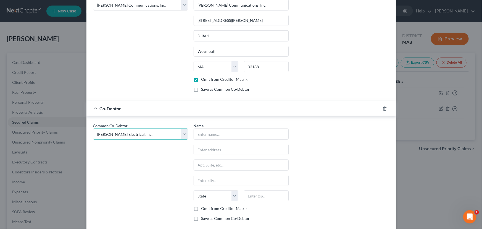
type input "[PERSON_NAME] Electrical, Inc."
type input "[STREET_ADDRESS][PERSON_NAME]"
type input "Suite 1"
type input "Weymouth"
select select "22"
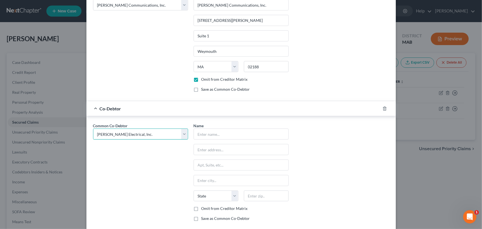
type input "02188"
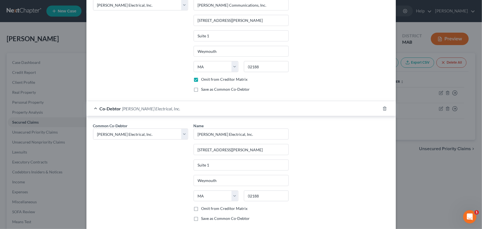
click at [202, 206] on label "Omit from Creditor Matrix" at bounding box center [225, 209] width 46 height 6
click at [204, 206] on input "Omit from Creditor Matrix" at bounding box center [206, 208] width 4 height 4
checkbox input "true"
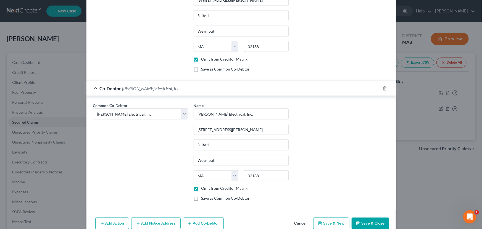
scroll to position [321, 0]
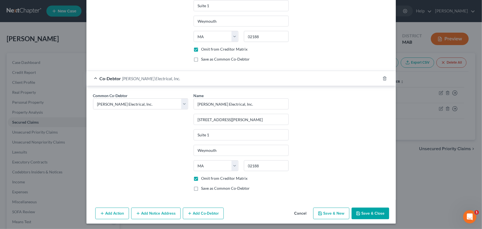
click at [358, 211] on icon "button" at bounding box center [358, 213] width 4 height 4
select select
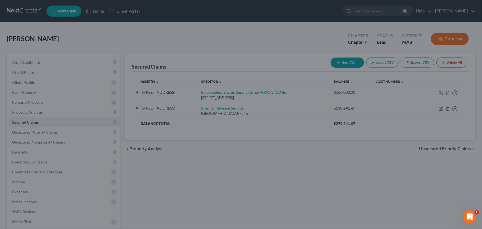
scroll to position [293, 0]
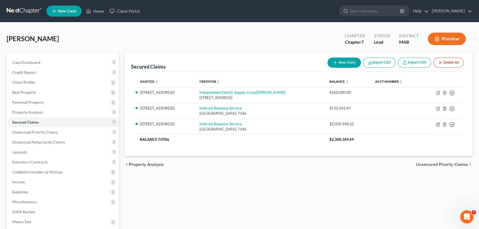
click at [343, 62] on button "New Claim" at bounding box center [343, 63] width 33 height 10
select select "0"
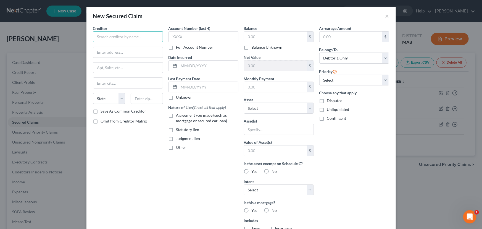
click at [120, 37] on input "text" at bounding box center [128, 36] width 70 height 11
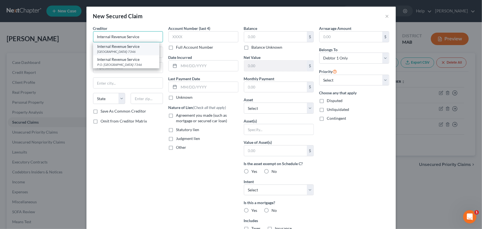
type input "Internal Revenue Service"
click at [115, 48] on div "Internal Revenue Service" at bounding box center [127, 47] width 58 height 6
type input "PO Box 7346"
type input "[GEOGRAPHIC_DATA]"
select select "39"
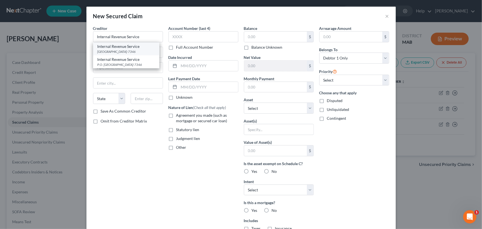
type input "19101-7346"
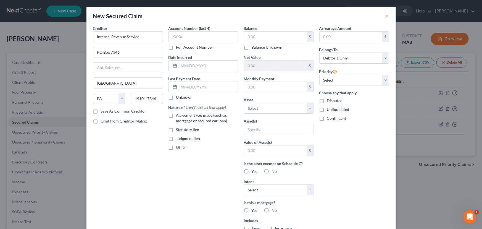
drag, startPoint x: 254, startPoint y: 36, endPoint x: 314, endPoint y: 14, distance: 63.9
click at [314, 14] on div "New Secured Claim ×" at bounding box center [242, 16] width 310 height 19
click at [252, 48] on label "Balance Unknown" at bounding box center [267, 48] width 31 height 6
click at [254, 48] on input "Balance Unknown" at bounding box center [256, 47] width 4 height 4
checkbox input "true"
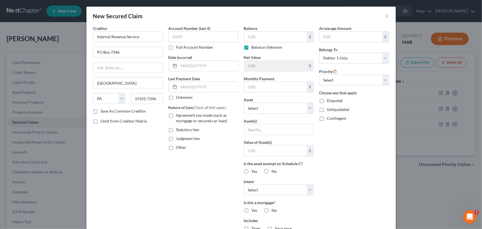
type input "0.00"
click at [279, 111] on select "Select Other Multiple Assets [STREET_ADDRESS] - $0.0" at bounding box center [279, 108] width 70 height 11
select select "1"
click at [244, 103] on select "Select Other Multiple Assets [STREET_ADDRESS] - $0.0" at bounding box center [279, 108] width 70 height 11
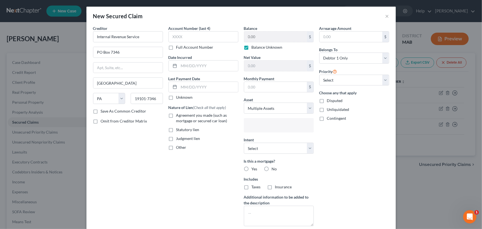
click at [268, 130] on input "text" at bounding box center [278, 126] width 62 height 8
select select "2861424"
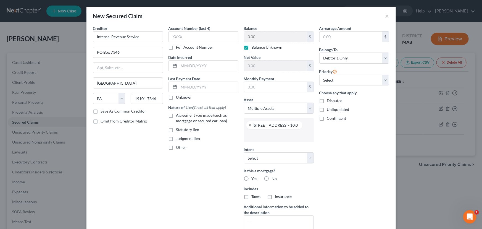
click at [272, 177] on label "No" at bounding box center [274, 179] width 5 height 6
click at [274, 177] on input "No" at bounding box center [276, 178] width 4 height 4
radio input "true"
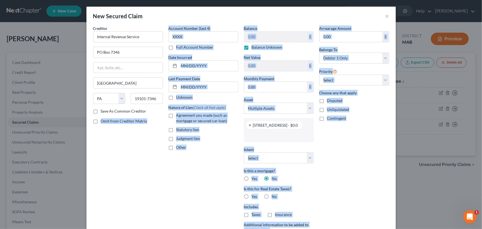
drag, startPoint x: 102, startPoint y: 196, endPoint x: 367, endPoint y: 209, distance: 265.7
click at [367, 209] on div "New Secured Claim × Creditor * Internal Revenue Service PO Box [GEOGRAPHIC_DATA…" at bounding box center [241, 114] width 482 height 229
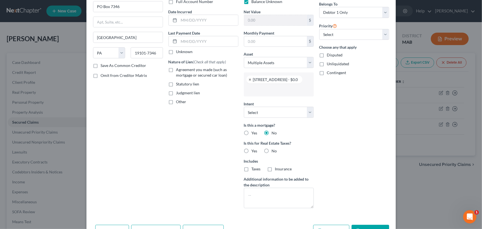
scroll to position [46, 0]
click at [249, 189] on textarea at bounding box center [279, 197] width 70 height 20
type textarea "Tax period ending [DATE]"
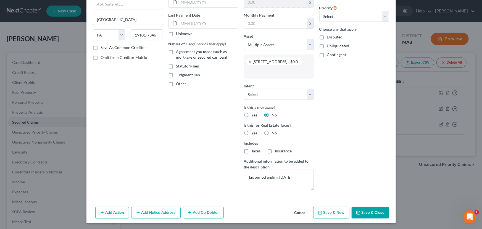
click at [188, 211] on icon "button" at bounding box center [190, 212] width 4 height 4
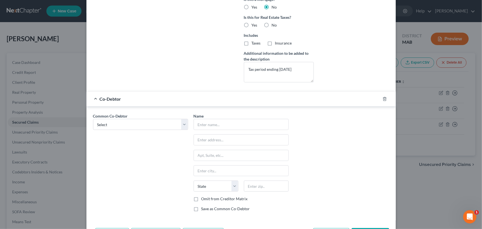
scroll to position [177, 0]
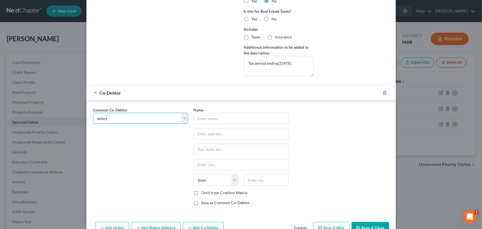
click at [186, 116] on select "Select [PERSON_NAME] Communications, Inc. [PERSON_NAME] Electrical, Inc. [PERSO…" at bounding box center [140, 118] width 95 height 11
select select "0"
click at [93, 113] on select "Select [PERSON_NAME] Communications, Inc. [PERSON_NAME] Electrical, Inc. [PERSO…" at bounding box center [140, 118] width 95 height 11
type input "[PERSON_NAME] Communications, Inc."
type input "[STREET_ADDRESS][PERSON_NAME]"
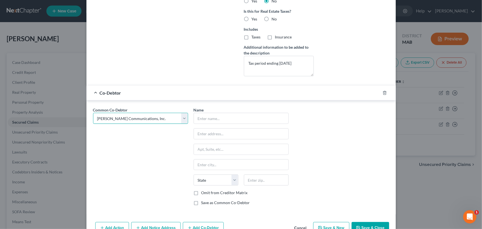
type input "Suite 1"
type input "Weymouth"
select select "22"
type input "02188"
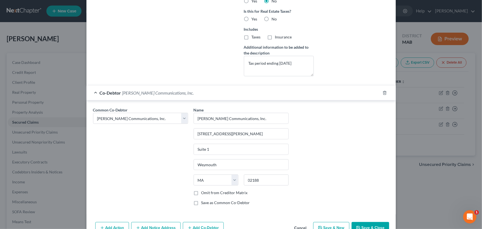
drag, startPoint x: 480, startPoint y: 121, endPoint x: 194, endPoint y: 191, distance: 294.6
click at [202, 191] on label "Omit from Creditor Matrix" at bounding box center [225, 193] width 46 height 6
click at [204, 191] on input "Omit from Creditor Matrix" at bounding box center [206, 192] width 4 height 4
checkbox input "true"
click at [201, 226] on button "Add Co-Debtor" at bounding box center [203, 228] width 41 height 12
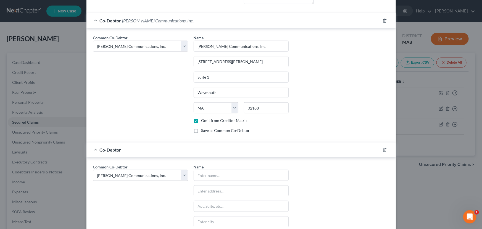
scroll to position [257, 0]
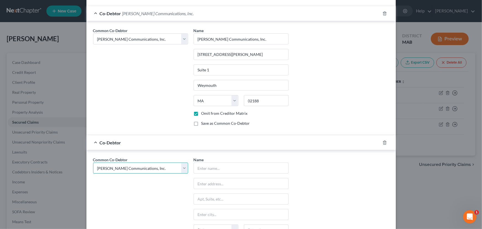
click at [182, 169] on select "Select [PERSON_NAME] Communications, Inc. [PERSON_NAME] Electrical, Inc. [PERSO…" at bounding box center [140, 168] width 95 height 11
select select "1"
click at [93, 163] on select "Select [PERSON_NAME] Communications, Inc. [PERSON_NAME] Electrical, Inc. [PERSO…" at bounding box center [140, 168] width 95 height 11
select select "1"
type input "[PERSON_NAME] Electrical, Inc."
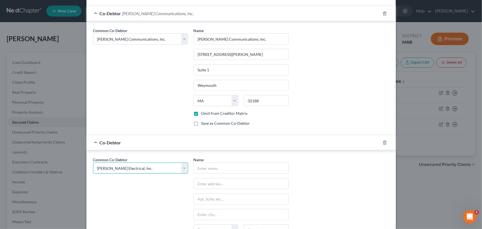
type input "[STREET_ADDRESS][PERSON_NAME]"
type input "Suite 1"
type input "Weymouth"
select select "22"
type input "02188"
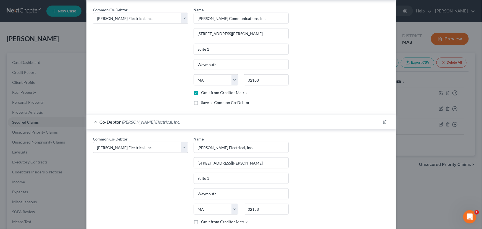
scroll to position [287, 0]
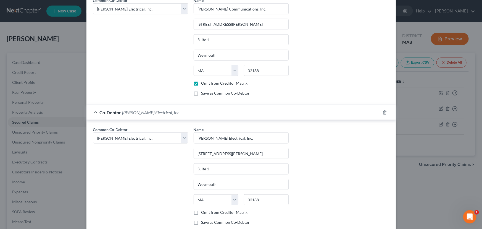
click at [202, 212] on label "Omit from Creditor Matrix" at bounding box center [225, 213] width 46 height 6
click at [204, 212] on input "Omit from Creditor Matrix" at bounding box center [206, 212] width 4 height 4
checkbox input "true"
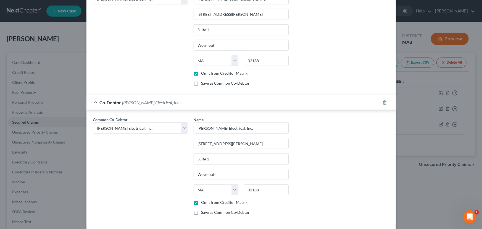
scroll to position [321, 0]
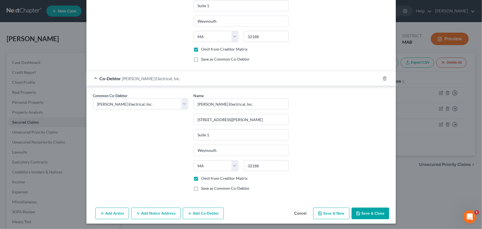
click at [368, 211] on button "Save & Close" at bounding box center [371, 214] width 38 height 12
select select
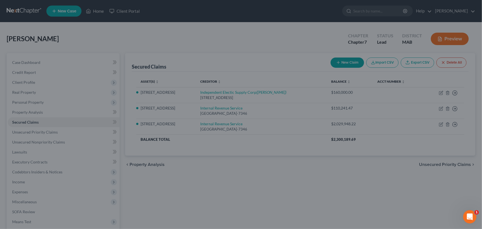
scroll to position [293, 0]
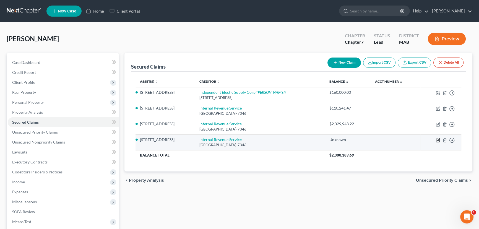
click at [436, 139] on icon "button" at bounding box center [438, 140] width 4 height 4
select select "39"
select select "0"
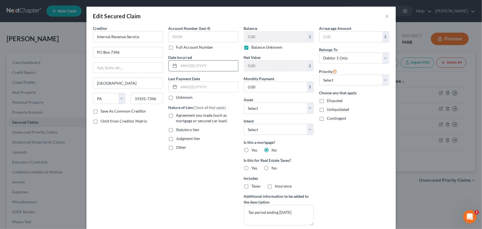
click at [182, 68] on input "text" at bounding box center [208, 66] width 59 height 11
type input "[DATE]"
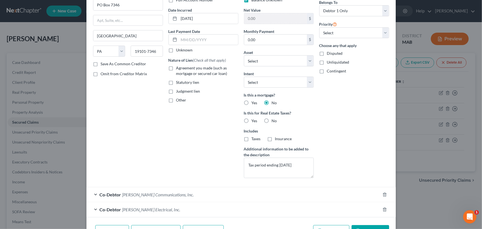
scroll to position [48, 0]
click at [365, 226] on button "Save & Close" at bounding box center [371, 230] width 38 height 12
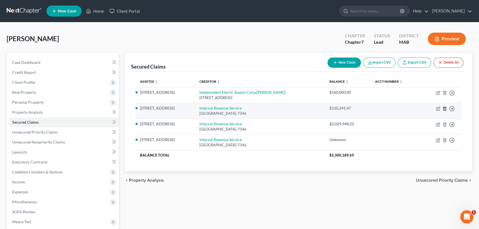
click at [445, 109] on icon "button" at bounding box center [444, 108] width 4 height 4
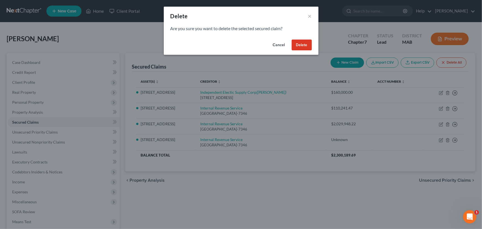
click at [299, 45] on button "Delete" at bounding box center [302, 45] width 20 height 11
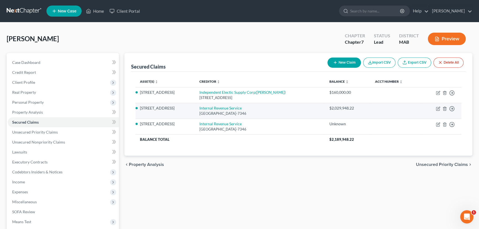
click at [438, 111] on td "Move to E Move to F Move to G Move to Notice Only" at bounding box center [440, 111] width 41 height 16
click at [437, 107] on icon "button" at bounding box center [438, 108] width 4 height 4
select select "39"
select select "0"
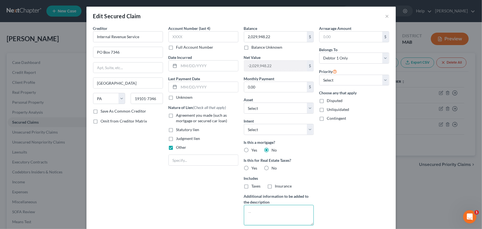
click at [245, 209] on textarea at bounding box center [279, 215] width 70 height 20
type textarea "various periods ending [DATE] through [DATE]"
drag, startPoint x: 480, startPoint y: 148, endPoint x: 357, endPoint y: 164, distance: 124.2
click at [357, 164] on div "Arrearage Amount $ Belongs To * Select Debtor 1 Only Debtor 2 Only Debtor 1 And…" at bounding box center [354, 127] width 75 height 204
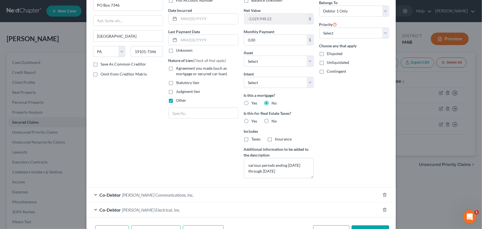
scroll to position [81, 0]
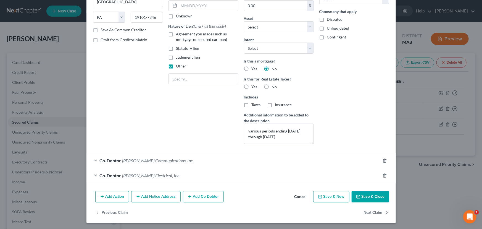
click at [368, 193] on button "Save & Close" at bounding box center [371, 197] width 38 height 12
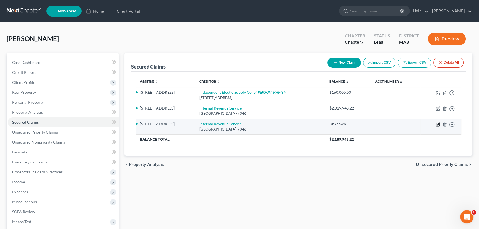
click at [437, 126] on icon "button" at bounding box center [437, 124] width 3 height 3
select select "39"
select select "0"
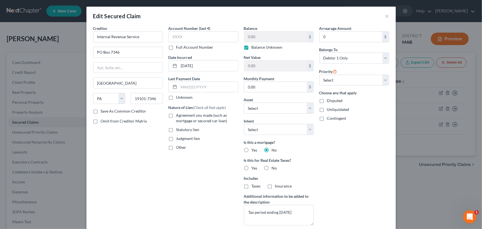
click at [252, 48] on label "Balance Unknown" at bounding box center [267, 48] width 31 height 6
click at [254, 48] on input "Balance Unknown" at bounding box center [256, 47] width 4 height 4
checkbox input "false"
click at [247, 37] on input "0.00" at bounding box center [275, 37] width 63 height 11
drag, startPoint x: 267, startPoint y: 35, endPoint x: 234, endPoint y: 37, distance: 33.5
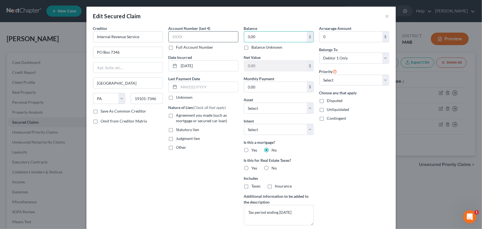
click at [234, 37] on div "Creditor * Internal Revenue Service PO Box 7346 [GEOGRAPHIC_DATA] [US_STATE][GE…" at bounding box center [241, 127] width 302 height 204
type input "482,454.93"
drag, startPoint x: 480, startPoint y: 125, endPoint x: 366, endPoint y: 168, distance: 121.2
click at [366, 168] on div "Arrearage Amount 0 $ Belongs To * Select Debtor 1 Only Debtor 2 Only Debtor 1 A…" at bounding box center [354, 127] width 75 height 204
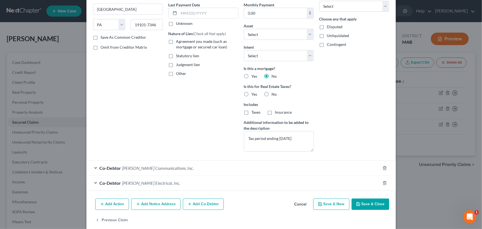
scroll to position [76, 0]
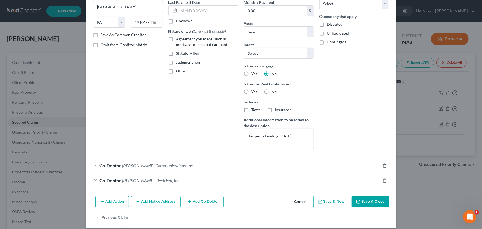
click at [365, 199] on button "Save & Close" at bounding box center [371, 202] width 38 height 12
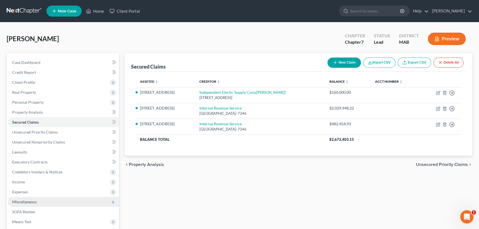
click at [21, 200] on span "Miscellaneous" at bounding box center [24, 201] width 25 height 5
click at [36, 210] on span "Attorney / Credit Counseling Fees" at bounding box center [52, 211] width 58 height 5
select select "3"
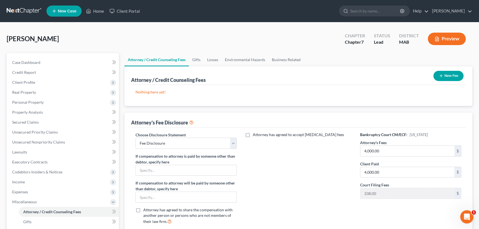
click at [441, 74] on icon "button" at bounding box center [441, 76] width 4 height 4
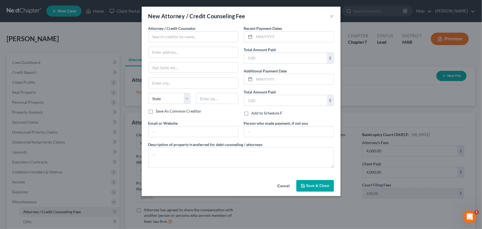
click at [441, 74] on div "New Attorney / Credit Counseling Fee × Attorney / Credit Counselor * State [US_…" at bounding box center [241, 114] width 482 height 229
click at [166, 36] on input "text" at bounding box center [193, 36] width 90 height 11
type input "Law Office of [PERSON_NAME]"
click at [161, 52] on input "text" at bounding box center [194, 52] width 90 height 11
type input "[STREET_ADDRESS]"
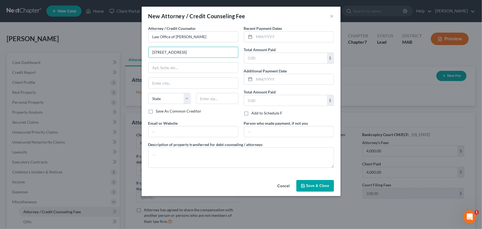
type input "Westwood"
select select "22"
type input "02090"
click at [172, 132] on input "[EMAIL_ADDRESS][DOMAIN_NAME]" at bounding box center [194, 131] width 90 height 11
click at [171, 133] on input "[EMAIL_ADDRESS][DOMAIN_NAME]" at bounding box center [194, 131] width 90 height 11
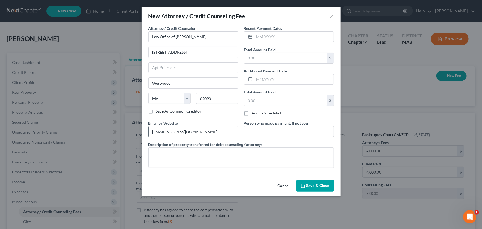
drag, startPoint x: 196, startPoint y: 132, endPoint x: 149, endPoint y: 132, distance: 47.6
click at [149, 132] on input "[EMAIL_ADDRESS][DOMAIN_NAME]" at bounding box center [194, 131] width 90 height 11
type input "[EMAIL_ADDRESS][DOMAIN_NAME]"
click at [201, 68] on input "[STREET_ADDRESS]" at bounding box center [194, 67] width 90 height 11
type input "3"
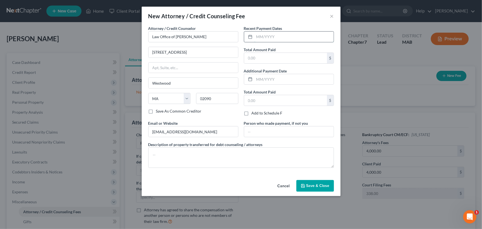
click at [255, 37] on input "text" at bounding box center [294, 37] width 79 height 11
type input "[DATE]"
click at [247, 57] on input "text" at bounding box center [285, 58] width 83 height 11
type input "4,338.00"
click at [305, 182] on button "Save & Close" at bounding box center [316, 186] width 38 height 12
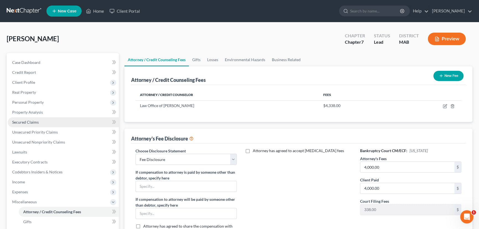
click at [29, 121] on span "Secured Claims" at bounding box center [25, 122] width 27 height 5
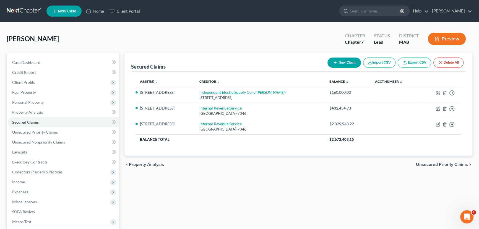
click at [335, 62] on line "button" at bounding box center [335, 62] width 0 height 2
select select "0"
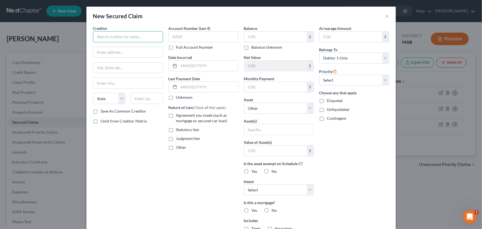
click at [139, 36] on input "text" at bounding box center [128, 36] width 70 height 11
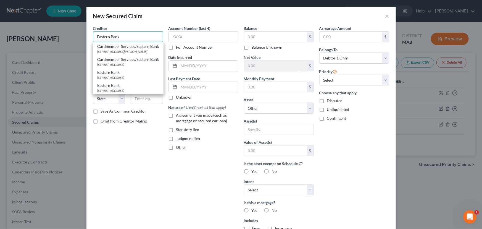
type input "Eastern Bank"
click at [121, 153] on div "Creditor * Eastern Bank Cardmember Services/[GEOGRAPHIC_DATA]-0108Ca Cardmember…" at bounding box center [127, 148] width 75 height 247
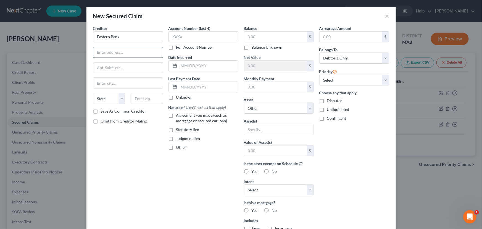
click at [105, 52] on input "text" at bounding box center [127, 52] width 69 height 11
type input "[STREET_ADDRESS]"
type input "[PERSON_NAME]"
click at [104, 99] on select "State [US_STATE] AK AR AZ CA CO CT DE DC [GEOGRAPHIC_DATA] [GEOGRAPHIC_DATA] GU…" at bounding box center [109, 98] width 32 height 11
select select "22"
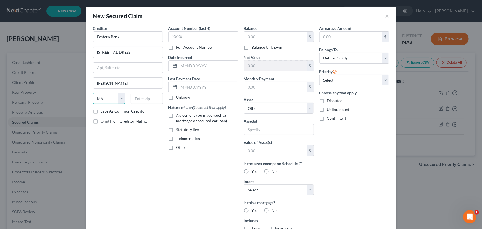
click at [93, 93] on select "State [US_STATE] AK AR AZ CA CO CT DE DC [GEOGRAPHIC_DATA] [GEOGRAPHIC_DATA] GU…" at bounding box center [109, 98] width 32 height 11
drag, startPoint x: 132, startPoint y: 99, endPoint x: 448, endPoint y: 12, distance: 327.1
click at [448, 12] on div "New Secured Claim × Creditor * [GEOGRAPHIC_DATA][STREET_ADDRESS][PERSON_NAME][G…" at bounding box center [241, 114] width 482 height 229
click at [136, 97] on input "text" at bounding box center [147, 98] width 32 height 11
type input "01901"
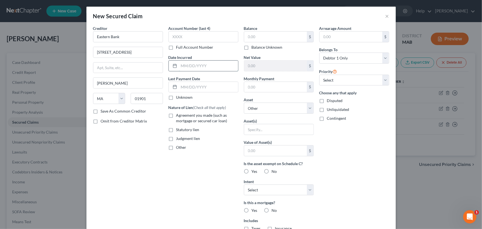
click at [184, 66] on input "text" at bounding box center [208, 66] width 59 height 11
click at [179, 67] on input "text" at bounding box center [208, 66] width 59 height 11
type input "-"
type input "[DATE]"
click at [383, 79] on select "Select 1st 2nd 3rd 4th 5th 6th 7th 8th 9th 10th 11th 12th 13th 14th 15th 16th 1…" at bounding box center [355, 80] width 70 height 11
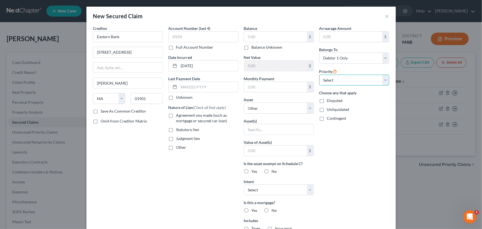
select select "1"
click at [320, 75] on select "Select 1st 2nd 3rd 4th 5th 6th 7th 8th 9th 10th 11th 12th 13th 14th 15th 16th 1…" at bounding box center [355, 80] width 70 height 11
click at [284, 110] on select "Select Other Multiple Assets [STREET_ADDRESS] - $0.0" at bounding box center [279, 108] width 70 height 11
click at [244, 103] on select "Select Other Multiple Assets [STREET_ADDRESS] - $0.0" at bounding box center [279, 108] width 70 height 11
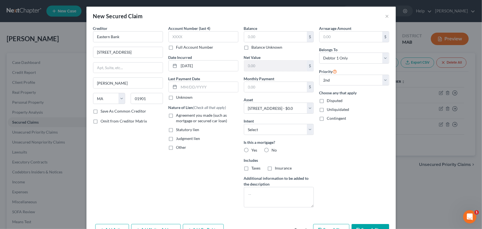
click at [176, 115] on label "Agreement you made (such as mortgage or secured car loan)" at bounding box center [207, 118] width 62 height 11
click at [179, 115] on input "Agreement you made (such as mortgage or secured car loan)" at bounding box center [181, 115] width 4 height 4
click at [252, 148] on label "Yes" at bounding box center [255, 150] width 6 height 6
click at [254, 148] on input "Yes" at bounding box center [256, 149] width 4 height 4
click at [311, 130] on select "Select Surrender Redeem Reaffirm Avoid Other" at bounding box center [279, 129] width 70 height 11
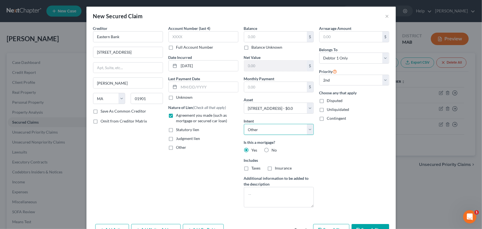
click at [244, 124] on select "Select Surrender Redeem Reaffirm Avoid Other" at bounding box center [279, 129] width 70 height 11
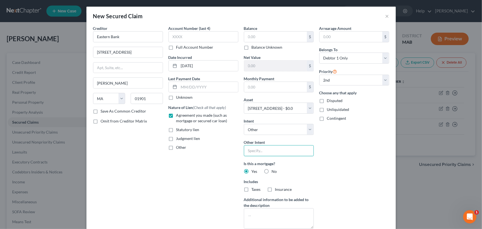
click at [254, 148] on input "text" at bounding box center [279, 150] width 70 height 11
click at [384, 55] on select "Select Debtor 1 Only Debtor 2 Only Debtor 1 And Debtor 2 Only At Least One Of T…" at bounding box center [355, 58] width 70 height 11
click at [320, 53] on select "Select Debtor 1 Only Debtor 2 Only Debtor 1 And Debtor 2 Only At Least One Of T…" at bounding box center [355, 58] width 70 height 11
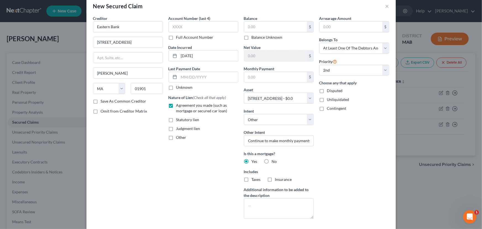
scroll to position [38, 0]
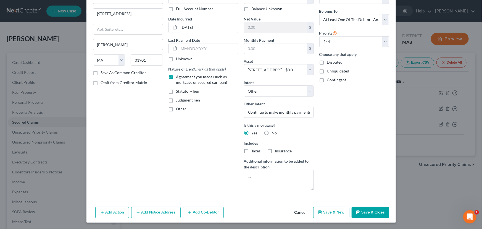
click at [194, 216] on button "Add Co-Debtor" at bounding box center [203, 213] width 41 height 12
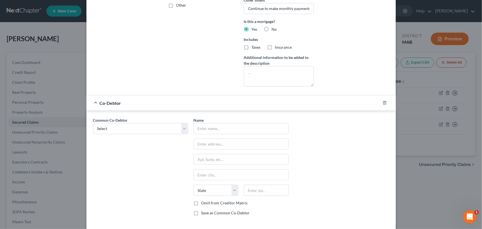
scroll to position [167, 0]
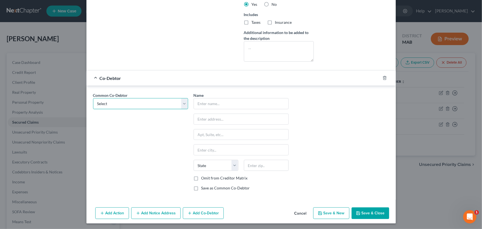
click at [184, 105] on select "Select [PERSON_NAME] Communications, Inc. [PERSON_NAME] Electrical, Inc." at bounding box center [140, 103] width 95 height 11
click at [202, 103] on input "text" at bounding box center [241, 103] width 95 height 11
click at [200, 120] on input "text" at bounding box center [241, 119] width 95 height 11
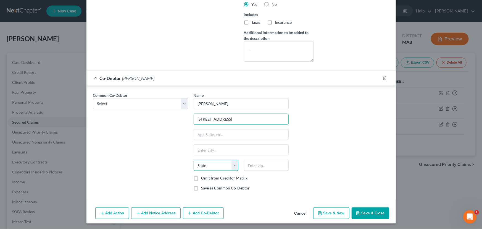
click at [201, 164] on select "State [US_STATE] AK AR AZ CA CO CT DE DC [GEOGRAPHIC_DATA] [GEOGRAPHIC_DATA] GU…" at bounding box center [216, 165] width 45 height 11
click at [194, 160] on select "State [US_STATE] AK AR AZ CA CO CT DE DC [GEOGRAPHIC_DATA] [GEOGRAPHIC_DATA] GU…" at bounding box center [216, 165] width 45 height 11
click at [201, 147] on input "text" at bounding box center [241, 150] width 95 height 11
click at [259, 168] on input "text" at bounding box center [266, 165] width 45 height 11
click at [202, 178] on label "Omit from Creditor Matrix" at bounding box center [225, 178] width 46 height 6
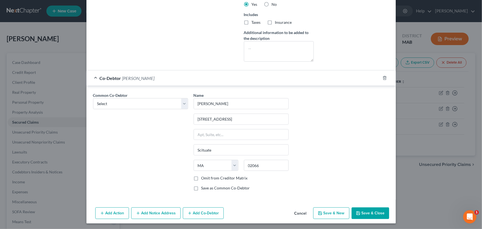
click at [204, 178] on input "Omit from Creditor Matrix" at bounding box center [206, 177] width 4 height 4
click at [202, 185] on label "Save as Common Co-Debtor" at bounding box center [226, 188] width 49 height 6
click at [204, 185] on input "Save as Common Co-Debtor" at bounding box center [206, 187] width 4 height 4
click at [365, 213] on button "Save & Close" at bounding box center [371, 213] width 38 height 12
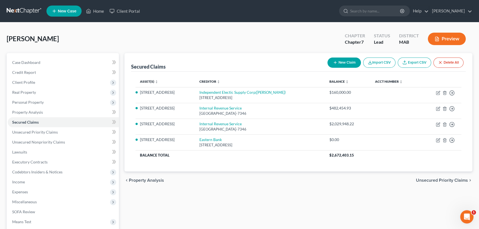
click at [345, 63] on button "New Claim" at bounding box center [343, 63] width 33 height 10
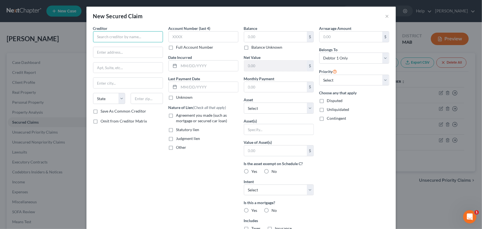
click at [112, 40] on input "text" at bounding box center [128, 36] width 70 height 11
click at [185, 62] on input "text" at bounding box center [208, 66] width 59 height 11
click at [180, 66] on input "text" at bounding box center [208, 66] width 59 height 11
click at [386, 56] on select "Select Debtor 1 Only Debtor 2 Only Debtor 1 And Debtor 2 Only At Least One Of T…" at bounding box center [355, 58] width 70 height 11
click at [320, 53] on select "Select Debtor 1 Only Debtor 2 Only Debtor 1 And Debtor 2 Only At Least One Of T…" at bounding box center [355, 58] width 70 height 11
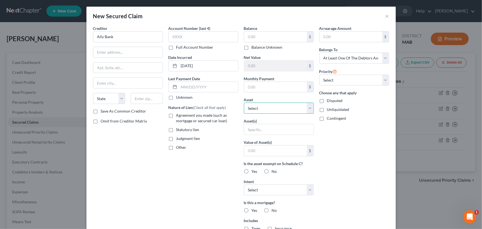
click at [252, 106] on select "Select Other Multiple Assets [STREET_ADDRESS] - $0.0" at bounding box center [279, 108] width 70 height 11
click at [244, 103] on select "Select Other Multiple Assets [STREET_ADDRESS] - $0.0" at bounding box center [279, 108] width 70 height 11
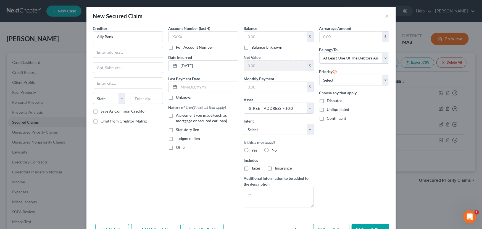
click at [252, 149] on label "Yes" at bounding box center [255, 150] width 6 height 6
click at [254, 149] on input "Yes" at bounding box center [256, 149] width 4 height 4
click at [252, 168] on label "Taxes" at bounding box center [256, 168] width 9 height 6
click at [254, 168] on input "Taxes" at bounding box center [256, 167] width 4 height 4
click at [275, 167] on label "Insurance" at bounding box center [283, 168] width 17 height 6
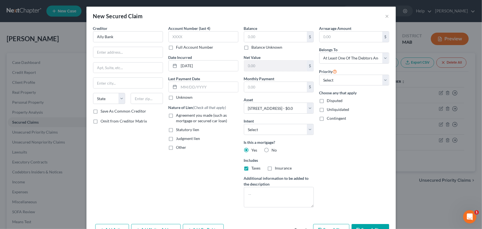
click at [278, 167] on input "Insurance" at bounding box center [280, 167] width 4 height 4
click at [382, 77] on select "Select 1st 3rd 4th 5th 6th 7th 8th 9th 10th 11th 12th 13th 14th 15th 16th 17th …" at bounding box center [355, 80] width 70 height 11
click at [320, 75] on select "Select 1st 3rd 4th 5th 6th 7th 8th 9th 10th 11th 12th 13th 14th 15th 16th 17th …" at bounding box center [355, 80] width 70 height 11
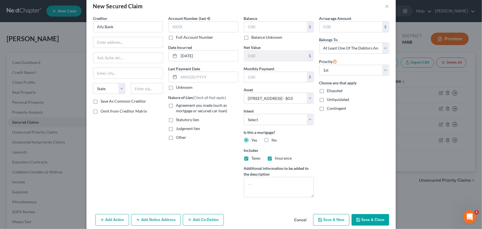
scroll to position [17, 0]
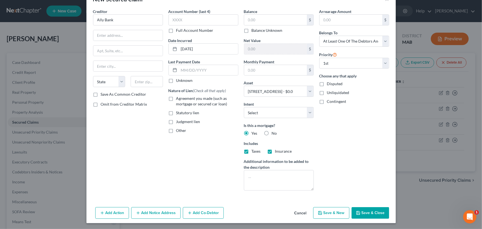
click at [199, 213] on button "Add Co-Debtor" at bounding box center [203, 213] width 41 height 12
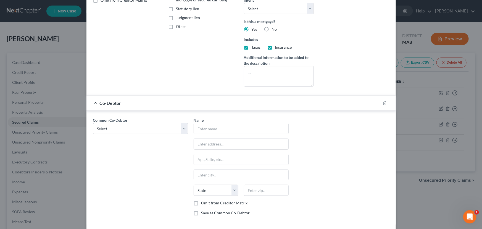
scroll to position [146, 0]
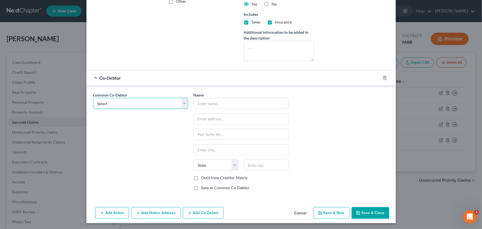
click at [182, 104] on select "Select [PERSON_NAME] Communications, Inc. [PERSON_NAME] Electrical, Inc. [PERSO…" at bounding box center [140, 103] width 95 height 11
click at [93, 98] on select "Select [PERSON_NAME] Communications, Inc. [PERSON_NAME] Electrical, Inc. [PERSO…" at bounding box center [140, 103] width 95 height 11
click at [202, 177] on label "Omit from Creditor Matrix" at bounding box center [225, 178] width 46 height 6
click at [204, 177] on input "Omit from Creditor Matrix" at bounding box center [206, 177] width 4 height 4
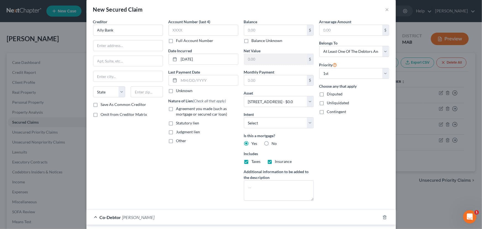
scroll to position [0, 0]
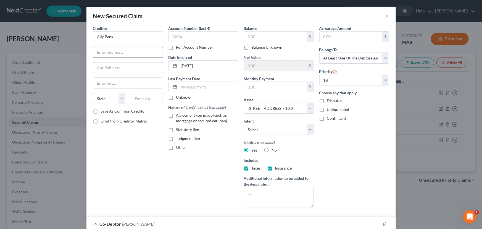
click at [121, 53] on input "text" at bounding box center [127, 52] width 69 height 11
click at [100, 52] on input "text" at bounding box center [127, 52] width 69 height 11
click at [100, 82] on input "text" at bounding box center [127, 83] width 69 height 11
drag, startPoint x: 126, startPoint y: 85, endPoint x: 81, endPoint y: 86, distance: 45.1
click at [81, 86] on div "New Secured Claim × Creditor * Ally Bank [STREET_ADDRESS][GEOGRAPHIC_DATA][US_S…" at bounding box center [241, 114] width 482 height 229
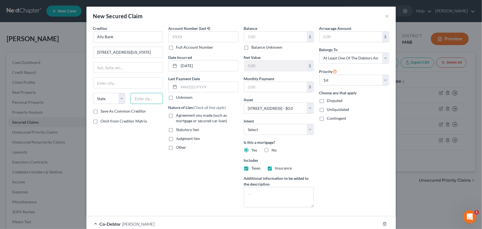
drag, startPoint x: 127, startPoint y: 96, endPoint x: 133, endPoint y: 97, distance: 5.6
click at [133, 97] on input "text" at bounding box center [147, 98] width 32 height 11
click at [129, 140] on div "Creditor * Ally Bank [STREET_ADDRESS][GEOGRAPHIC_DATA][US_STATE][US_STATE] AZ C…" at bounding box center [127, 118] width 75 height 186
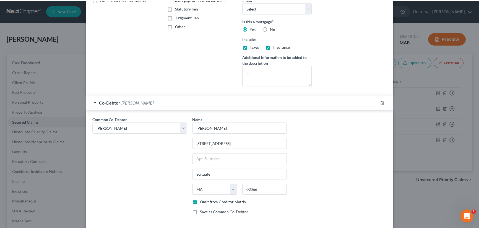
scroll to position [146, 0]
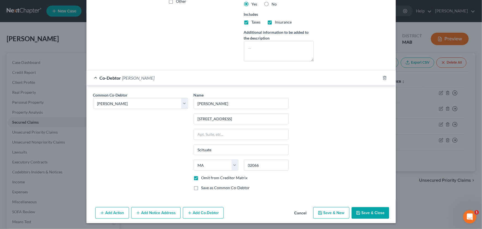
drag, startPoint x: 368, startPoint y: 209, endPoint x: 363, endPoint y: 214, distance: 6.8
click at [363, 214] on button "Save & Close" at bounding box center [371, 213] width 38 height 12
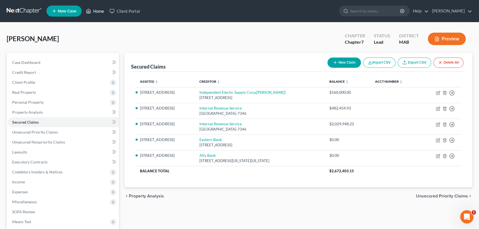
click at [96, 10] on link "Home" at bounding box center [94, 11] width 23 height 10
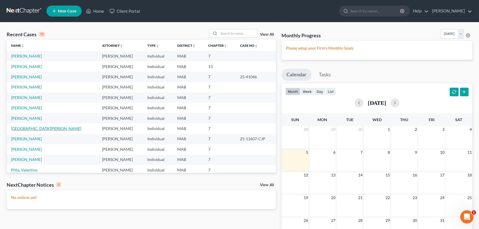
click at [21, 130] on link "[GEOGRAPHIC_DATA][PERSON_NAME]" at bounding box center [46, 128] width 70 height 5
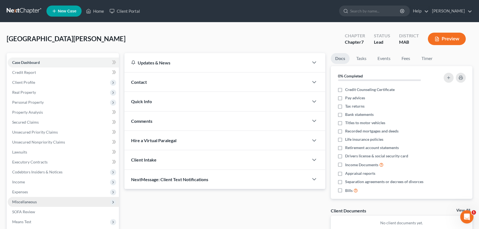
click at [28, 203] on span "Miscellaneous" at bounding box center [24, 201] width 25 height 5
click at [36, 213] on span "Attorney / Credit Counseling Fees" at bounding box center [52, 211] width 58 height 5
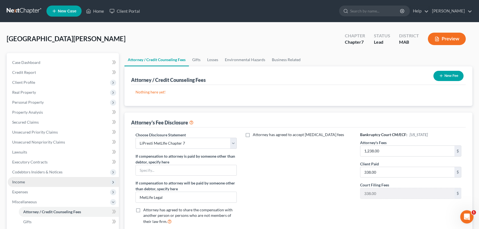
click at [20, 184] on span "Income" at bounding box center [63, 182] width 111 height 10
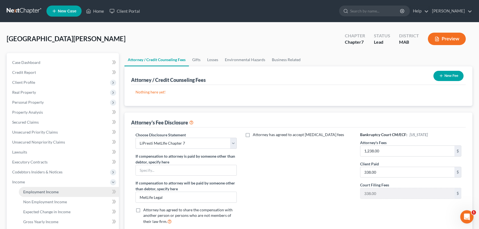
click at [31, 189] on span "Employment Income" at bounding box center [40, 191] width 35 height 5
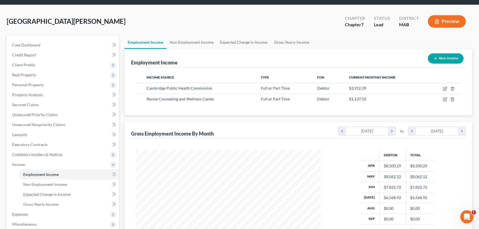
scroll to position [16, 0]
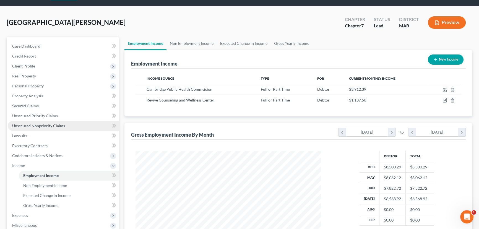
click at [34, 125] on span "Unsecured Nonpriority Claims" at bounding box center [38, 125] width 53 height 5
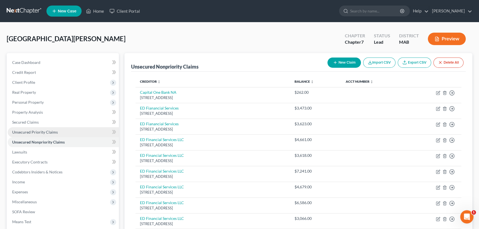
click at [34, 130] on span "Unsecured Priority Claims" at bounding box center [35, 132] width 46 height 5
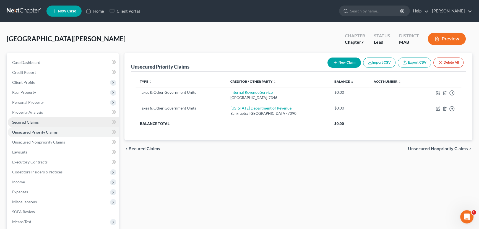
click at [30, 121] on span "Secured Claims" at bounding box center [25, 122] width 27 height 5
